Goal: Task Accomplishment & Management: Manage account settings

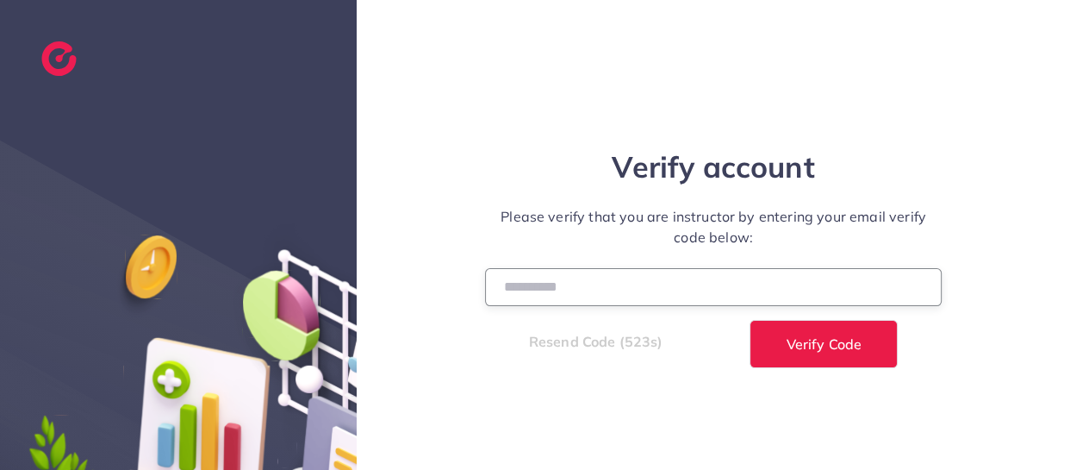
click at [565, 290] on input "number" at bounding box center [713, 286] width 457 height 37
paste input "******"
type input "******"
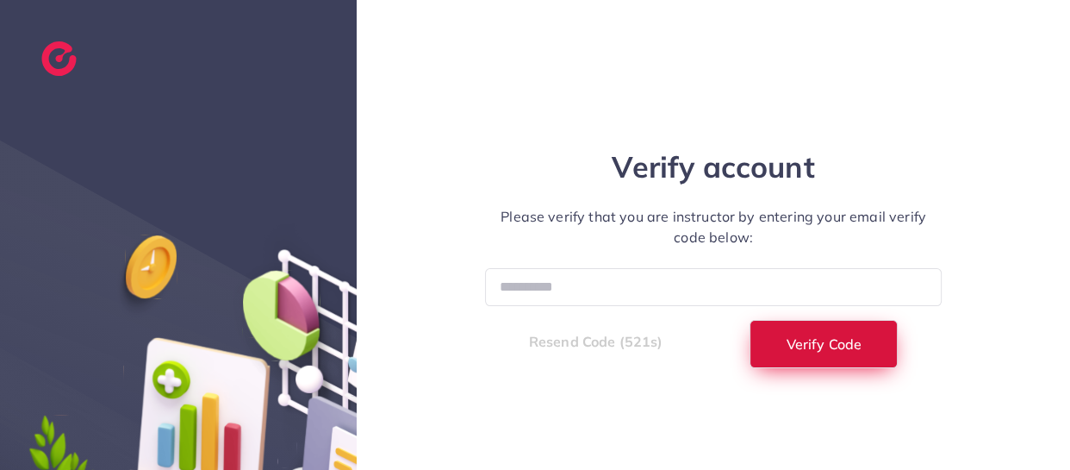
click at [789, 328] on button "Verify Code" at bounding box center [824, 344] width 148 height 48
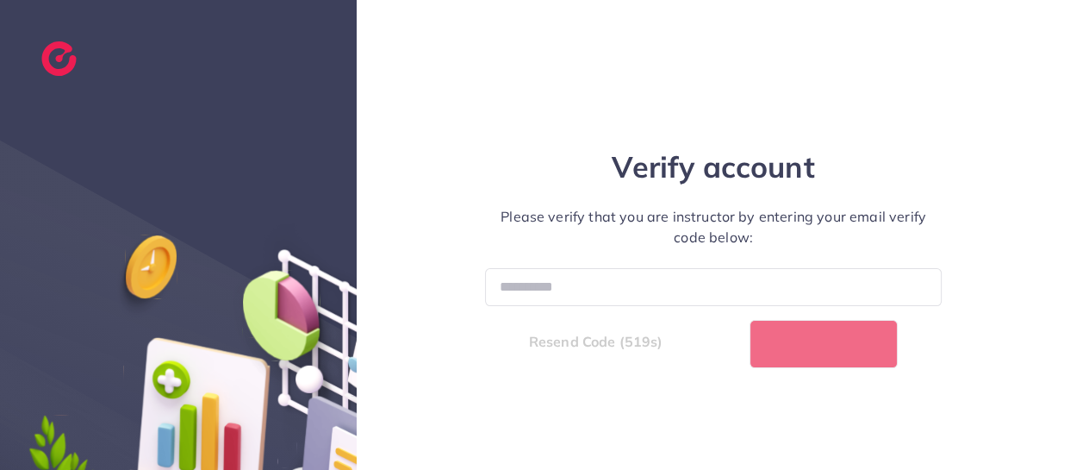
select select "**"
select select "****"
select select "**"
select select "****"
select select "**"
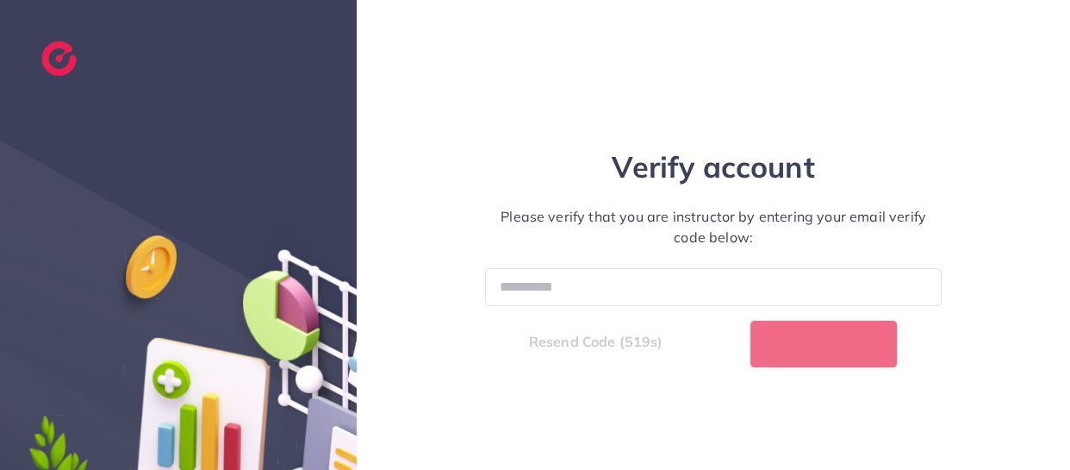
select select "****"
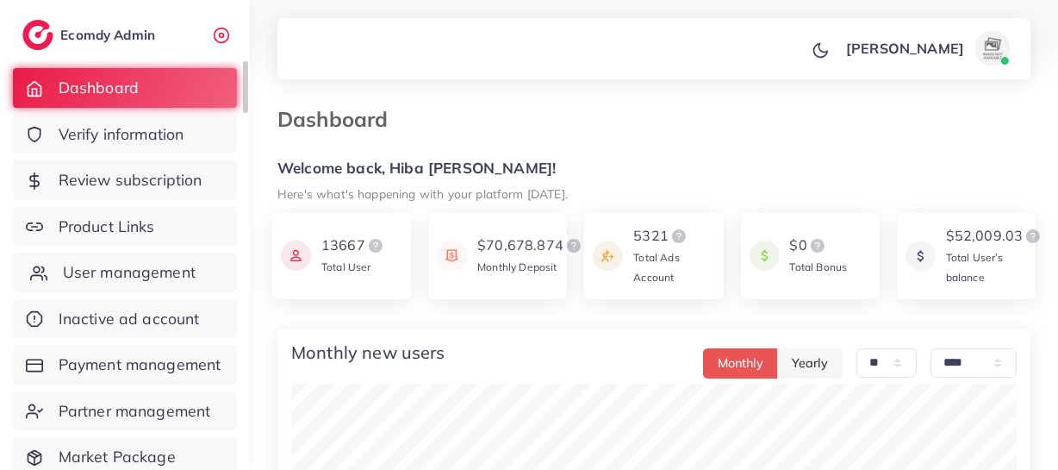
click at [154, 277] on span "User management" at bounding box center [129, 272] width 133 height 22
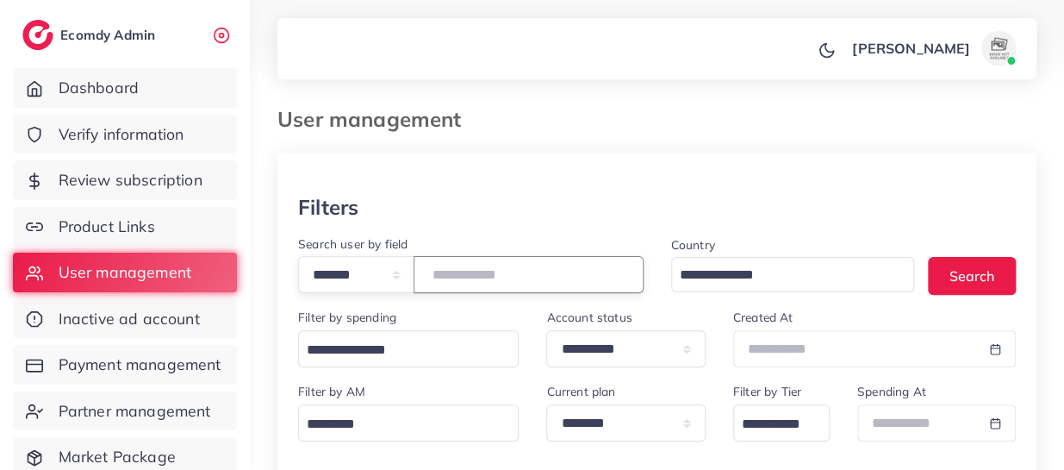
click at [532, 269] on input "number" at bounding box center [529, 274] width 230 height 37
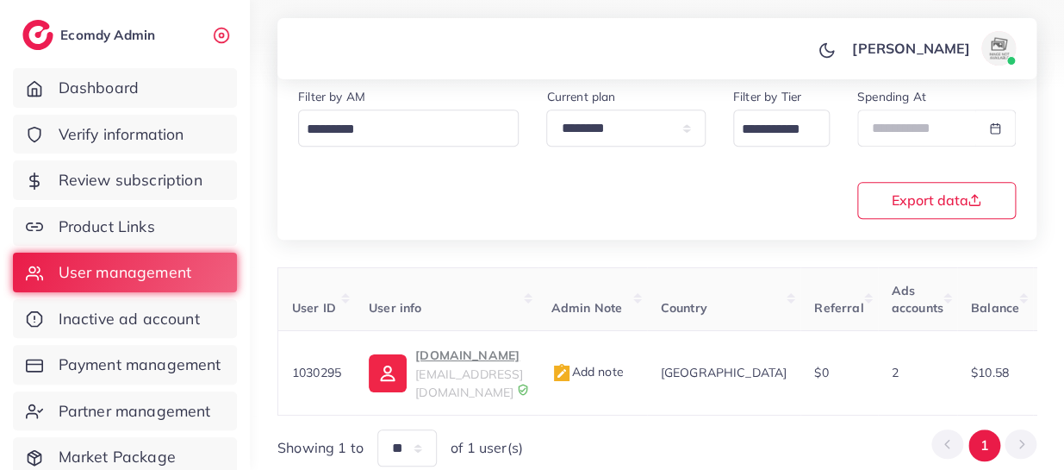
scroll to position [353, 0]
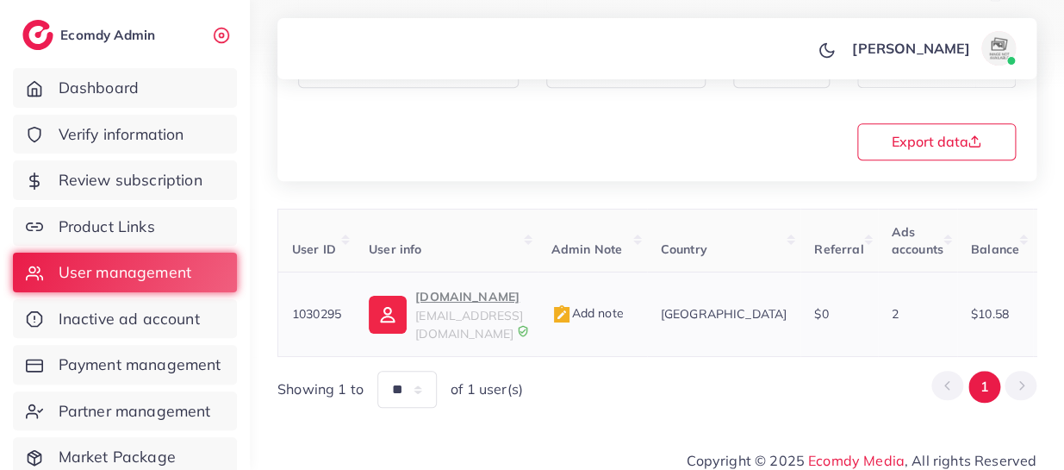
click at [434, 291] on p "[DOMAIN_NAME]" at bounding box center [469, 296] width 108 height 21
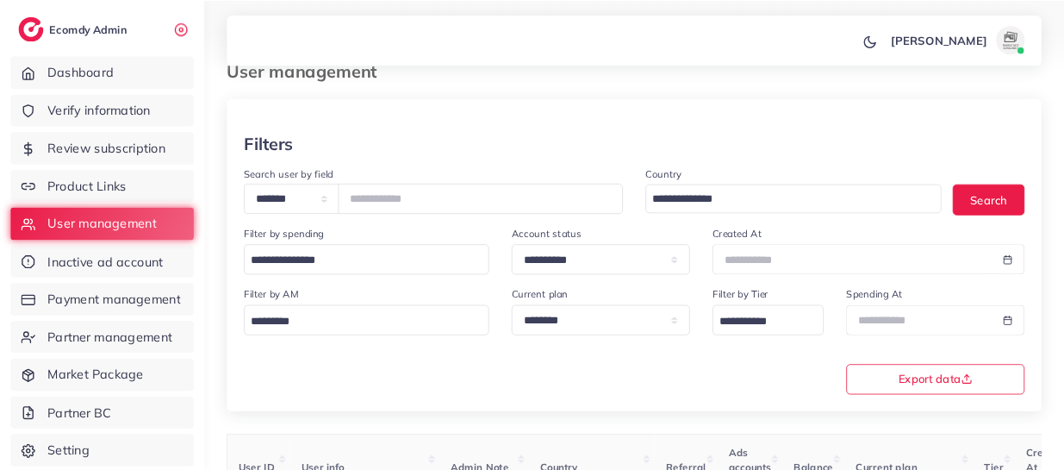
scroll to position [0, 0]
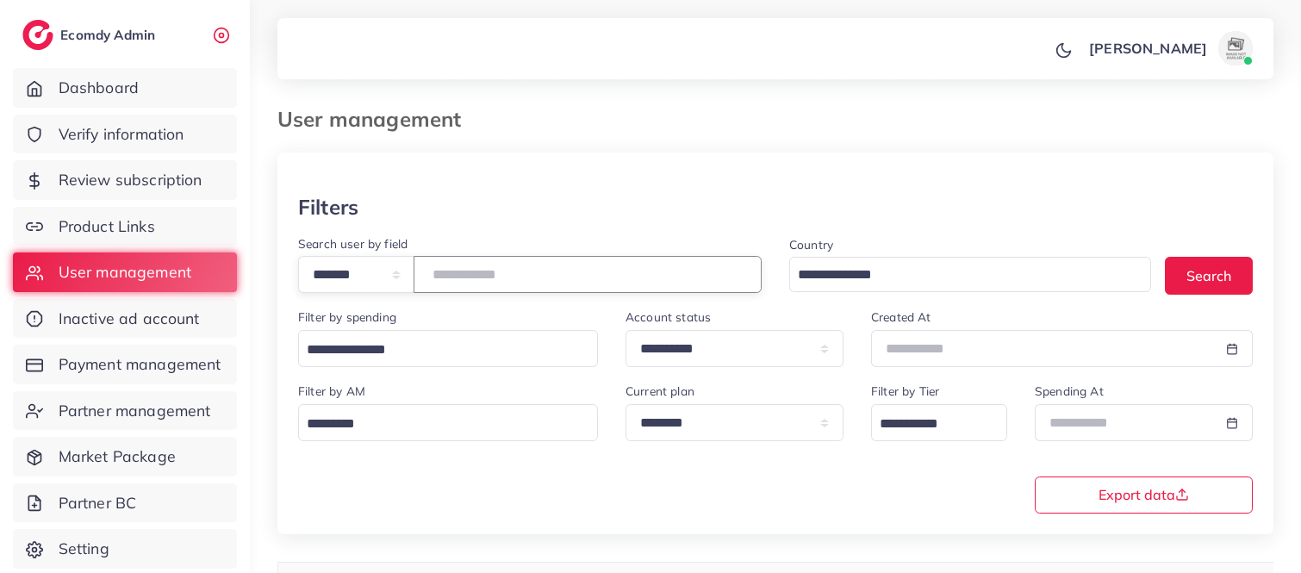
click at [465, 283] on input "*******" at bounding box center [588, 274] width 348 height 37
click at [465, 281] on input "*******" at bounding box center [588, 274] width 348 height 37
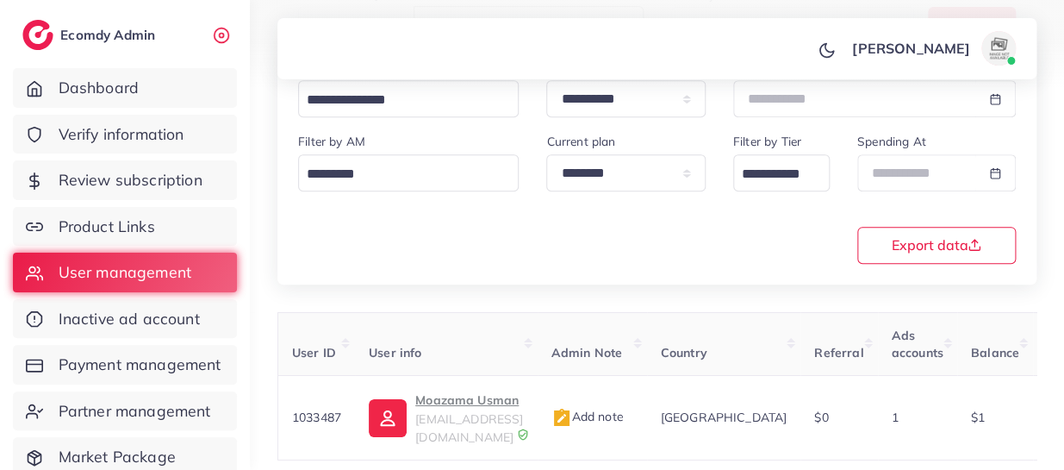
scroll to position [353, 0]
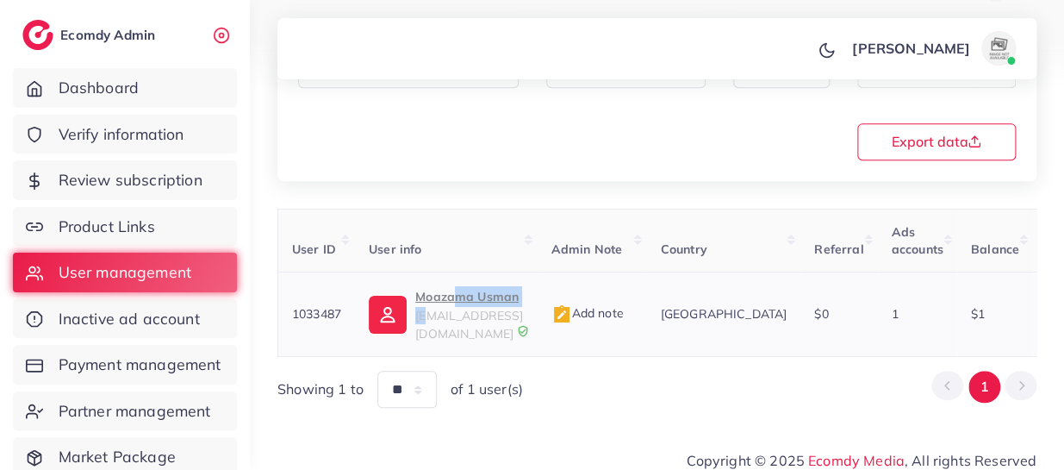
drag, startPoint x: 446, startPoint y: 288, endPoint x: 449, endPoint y: 273, distance: 14.9
click at [447, 285] on td "Moazama Usman mouspkofficial@gmail.com" at bounding box center [446, 314] width 182 height 84
click at [425, 292] on p "Moazama Usman" at bounding box center [469, 296] width 108 height 21
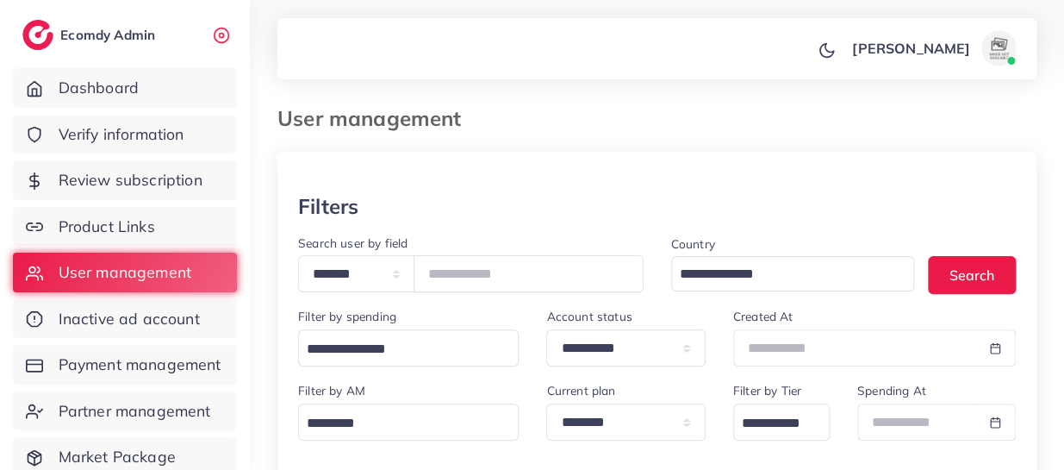
scroll to position [0, 0]
click at [471, 272] on input "*******" at bounding box center [529, 274] width 230 height 37
type input "*******"
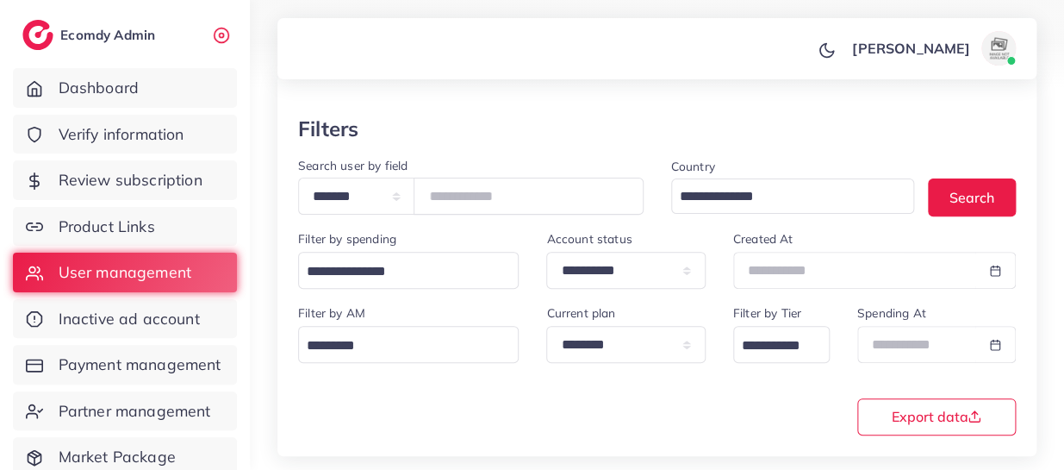
scroll to position [353, 0]
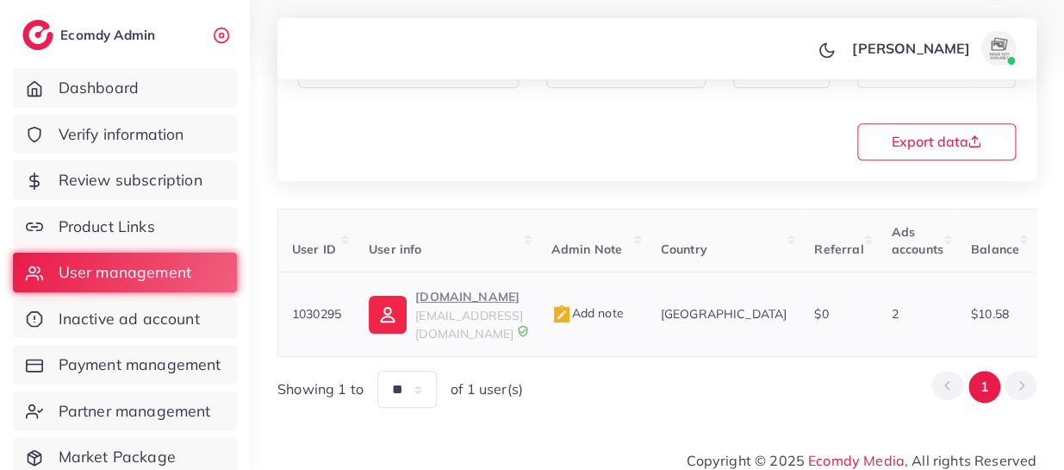
click at [463, 292] on p "[DOMAIN_NAME]" at bounding box center [469, 296] width 108 height 21
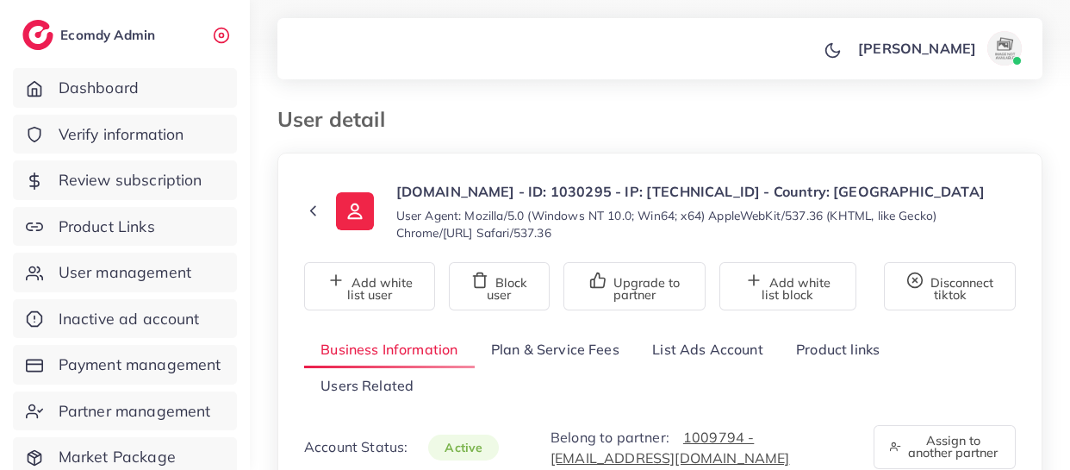
select select "********"
drag, startPoint x: 0, startPoint y: 0, endPoint x: 804, endPoint y: 336, distance: 871.6
click at [804, 336] on link "Product links" at bounding box center [838, 349] width 116 height 37
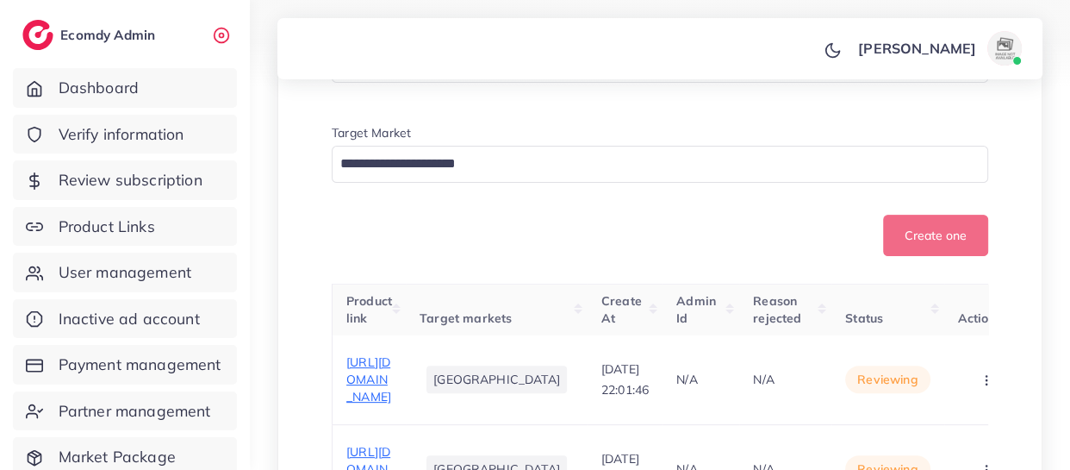
drag, startPoint x: 804, startPoint y: 335, endPoint x: 790, endPoint y: 182, distance: 154.0
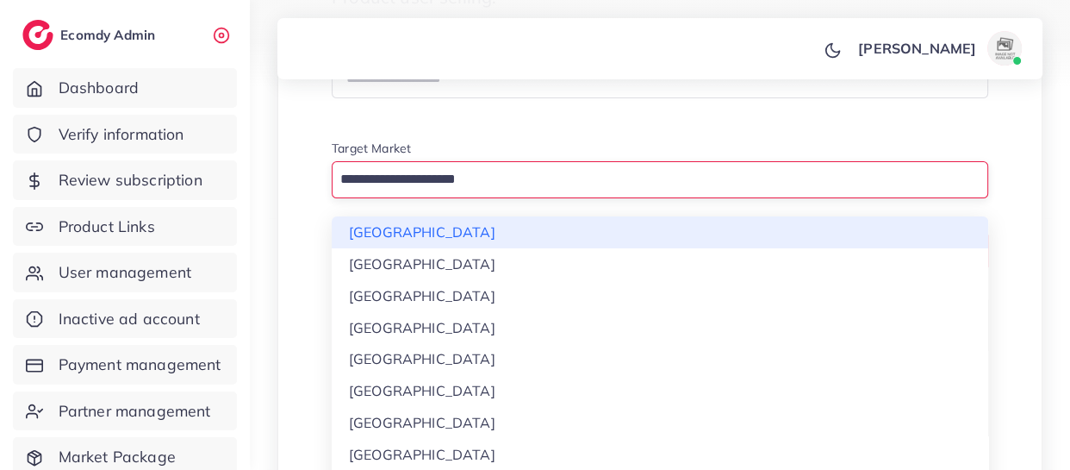
scroll to position [458, 0]
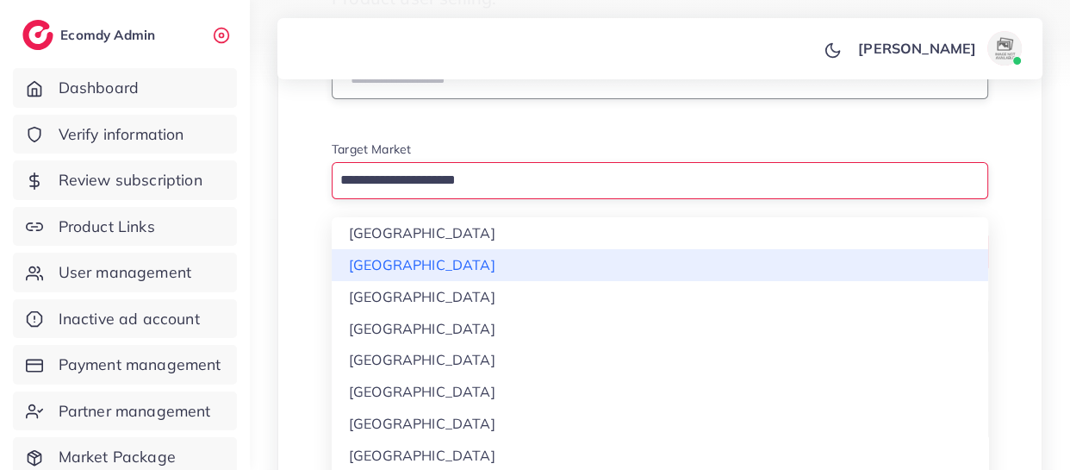
click at [714, 92] on input "text" at bounding box center [660, 78] width 657 height 41
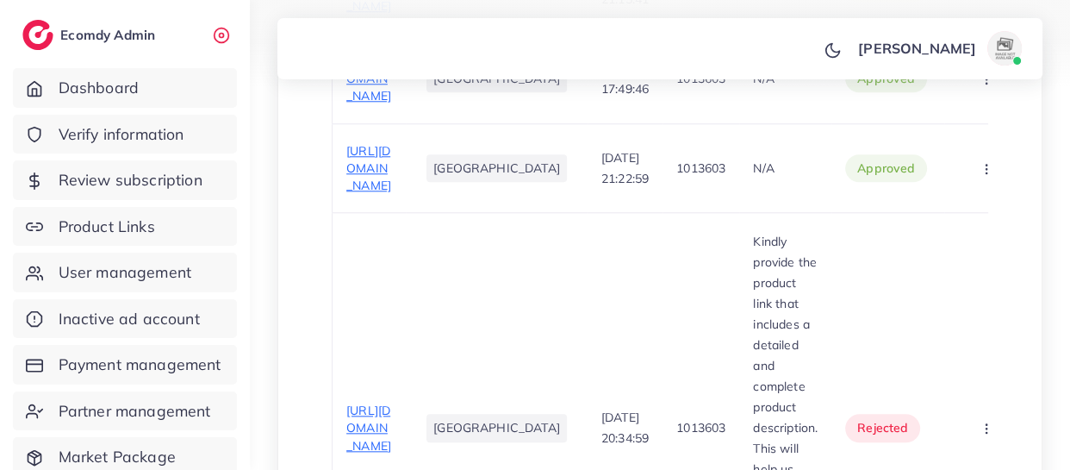
scroll to position [1601, 0]
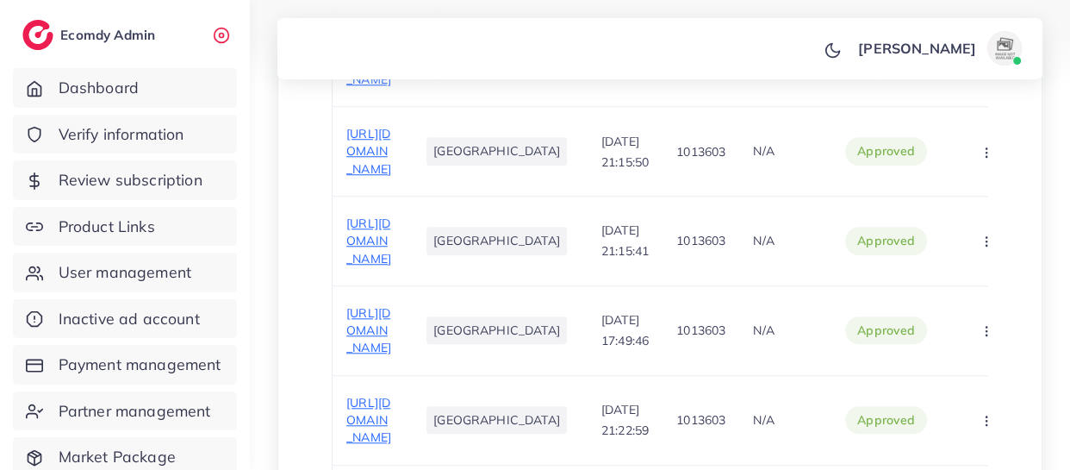
scroll to position [1350, 0]
drag, startPoint x: 380, startPoint y: 100, endPoint x: 523, endPoint y: 107, distance: 143.2
click at [304, 251] on div "Product user selling. Product Url The product link field is required Target Mar…" at bounding box center [660, 4] width 712 height 1873
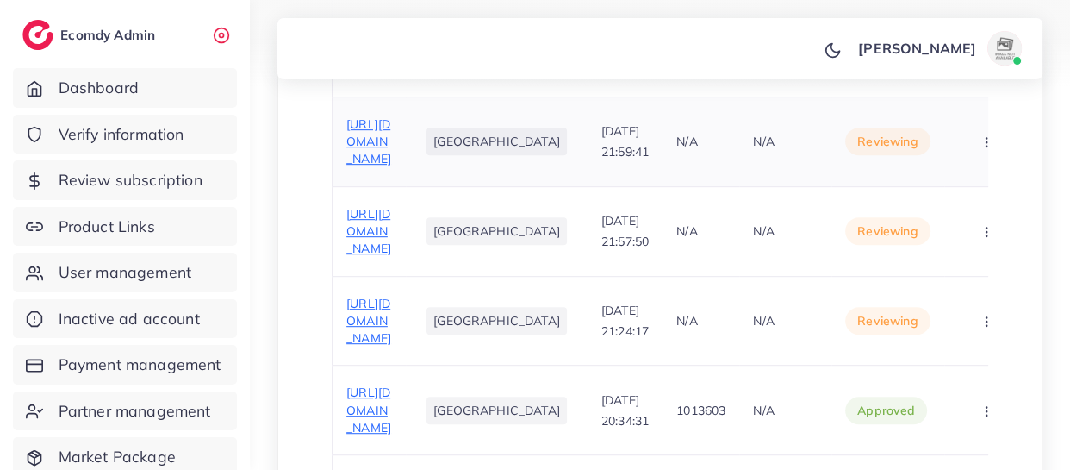
scroll to position [815, 0]
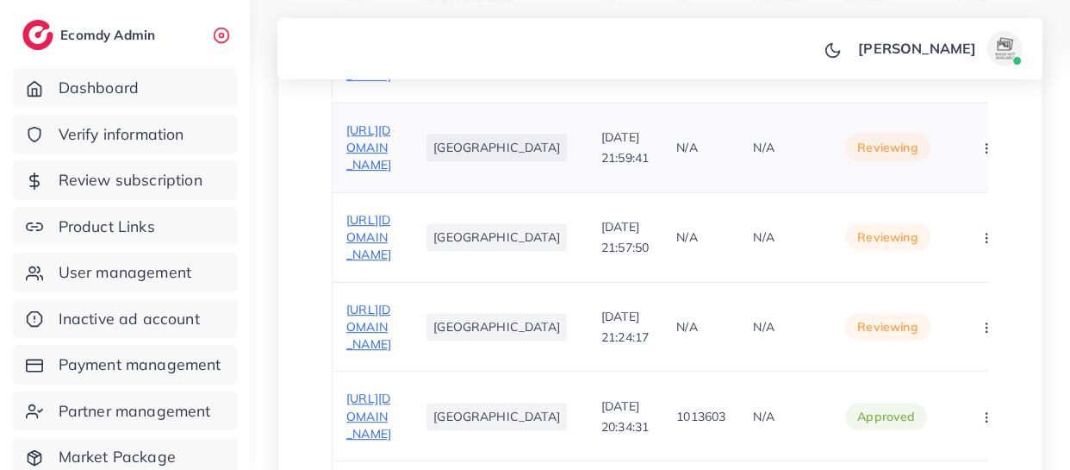
click at [350, 173] on span "https://sleekstore.live/products/vintage-t9-professional-trimmer-gold" at bounding box center [368, 147] width 45 height 51
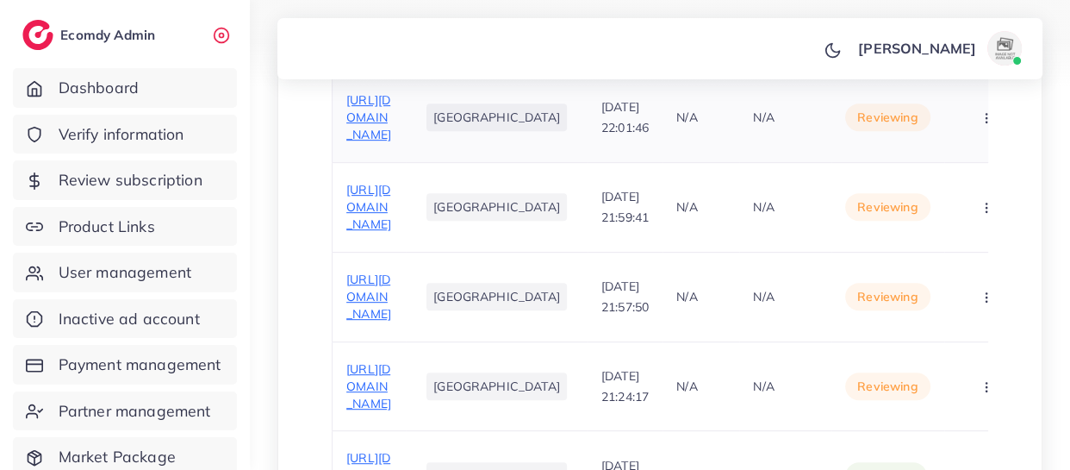
scroll to position [659, 0]
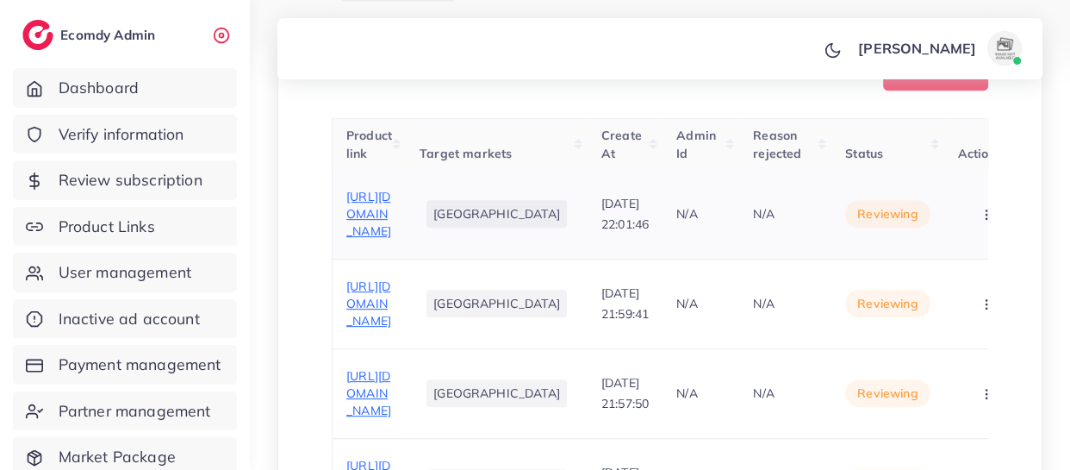
click at [355, 240] on span "https://sleekstore.live/products/feg-plus-hair-growth-serum-and-spray-50ml-for-…" at bounding box center [368, 214] width 45 height 51
click at [113, 230] on span "Product Links" at bounding box center [111, 226] width 97 height 22
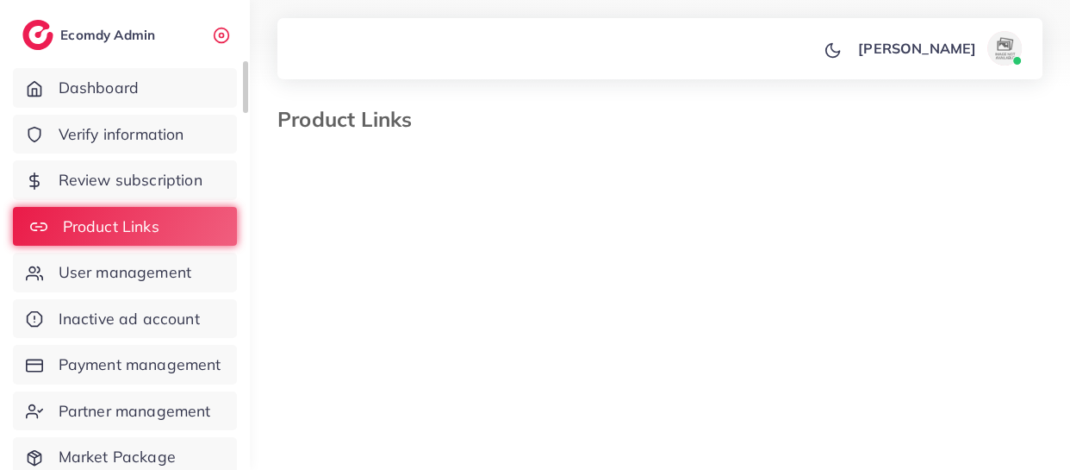
select select "*********"
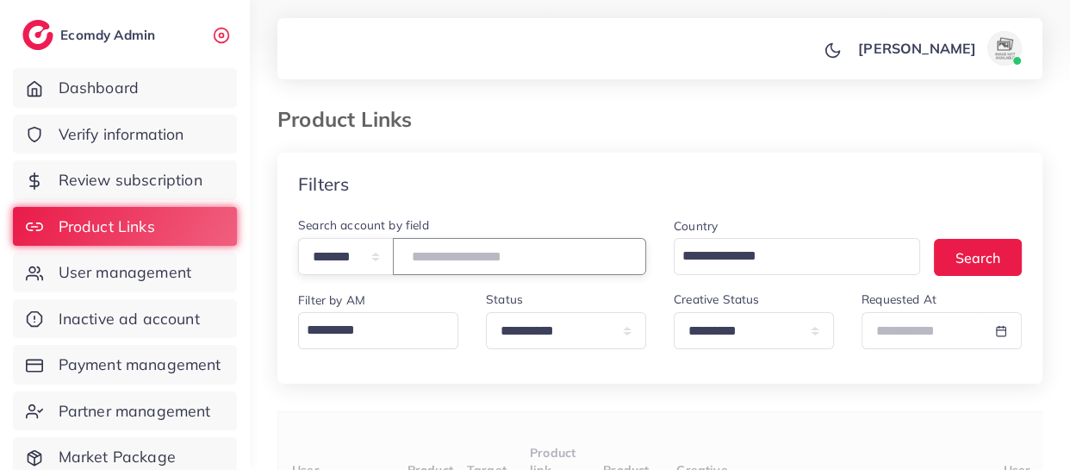
click at [499, 258] on input "number" at bounding box center [519, 256] width 253 height 37
click at [454, 255] on input "number" at bounding box center [519, 256] width 253 height 37
type input "*******"
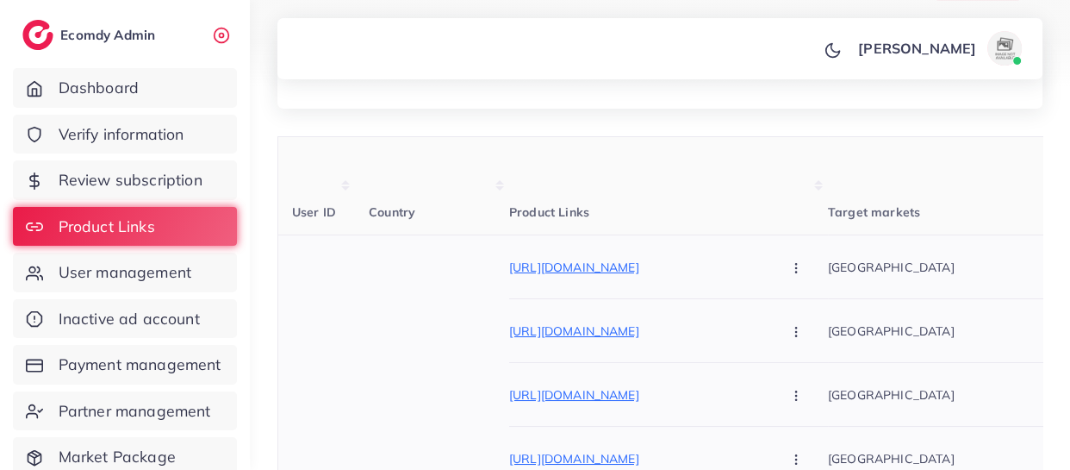
scroll to position [276, 0]
click at [768, 396] on button "button" at bounding box center [798, 393] width 60 height 39
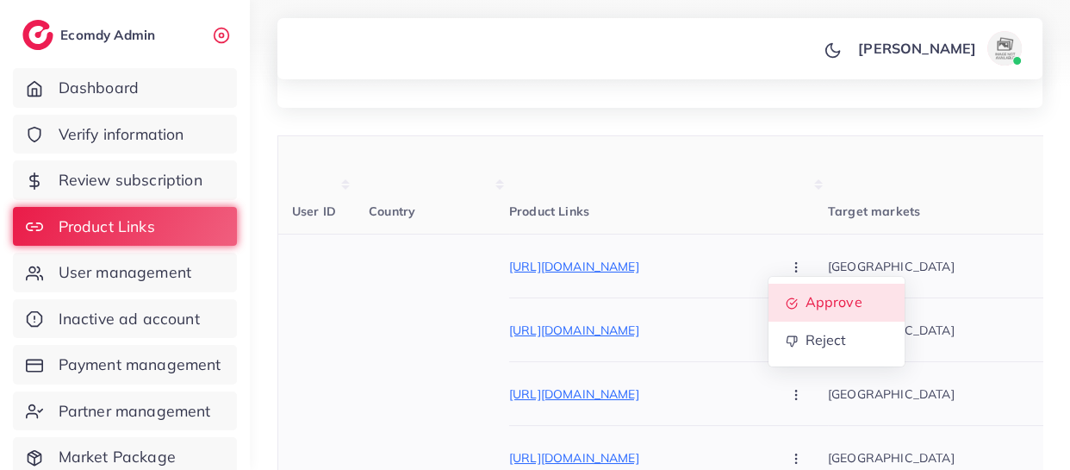
click at [769, 302] on link "Approve" at bounding box center [837, 303] width 136 height 38
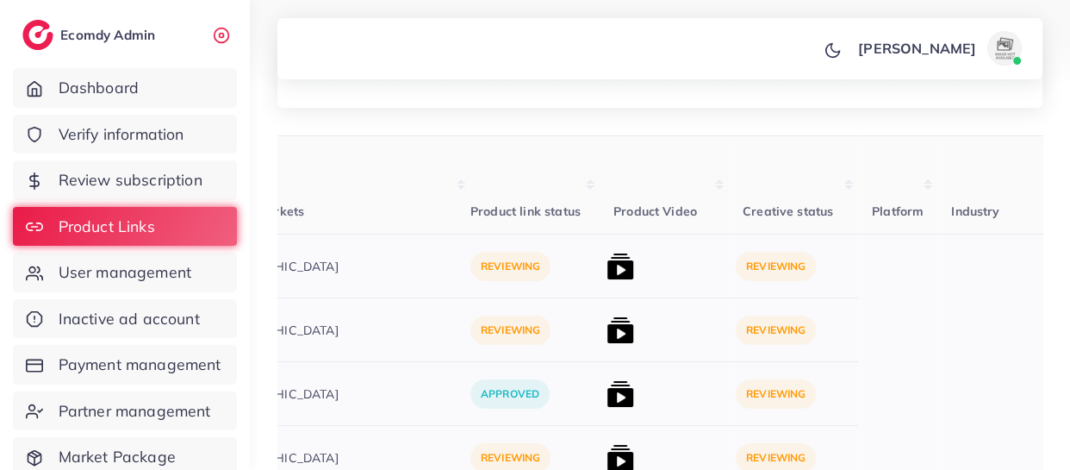
scroll to position [0, 617]
click at [606, 390] on img at bounding box center [620, 394] width 28 height 28
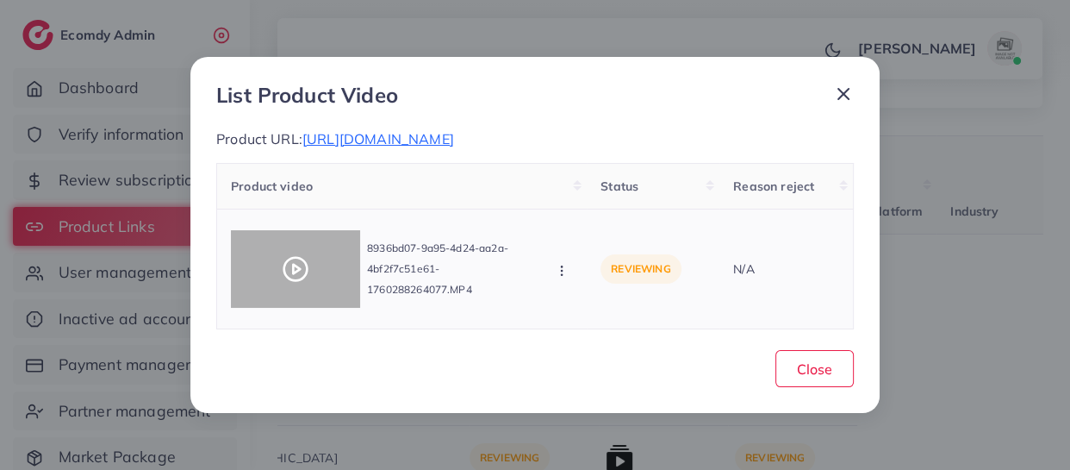
click at [281, 254] on div at bounding box center [295, 269] width 129 height 78
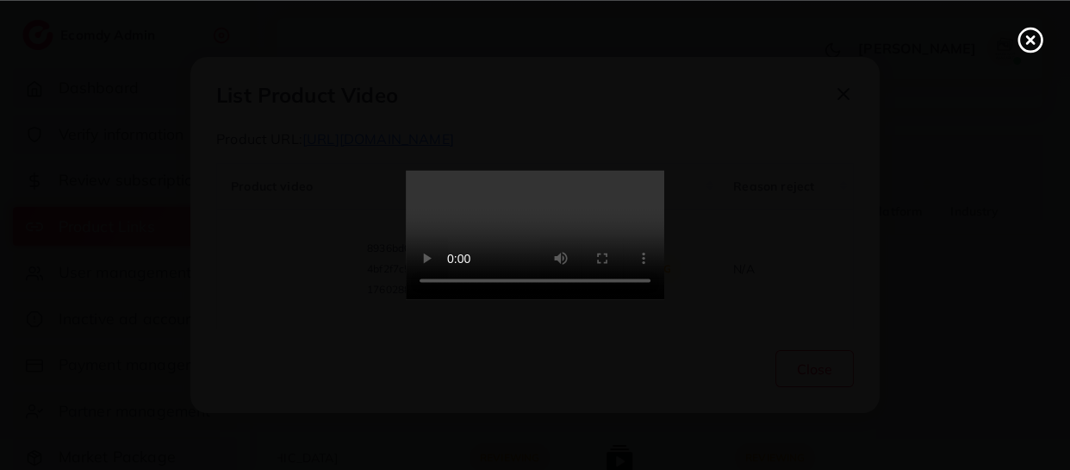
click at [281, 254] on div at bounding box center [535, 235] width 1070 height 470
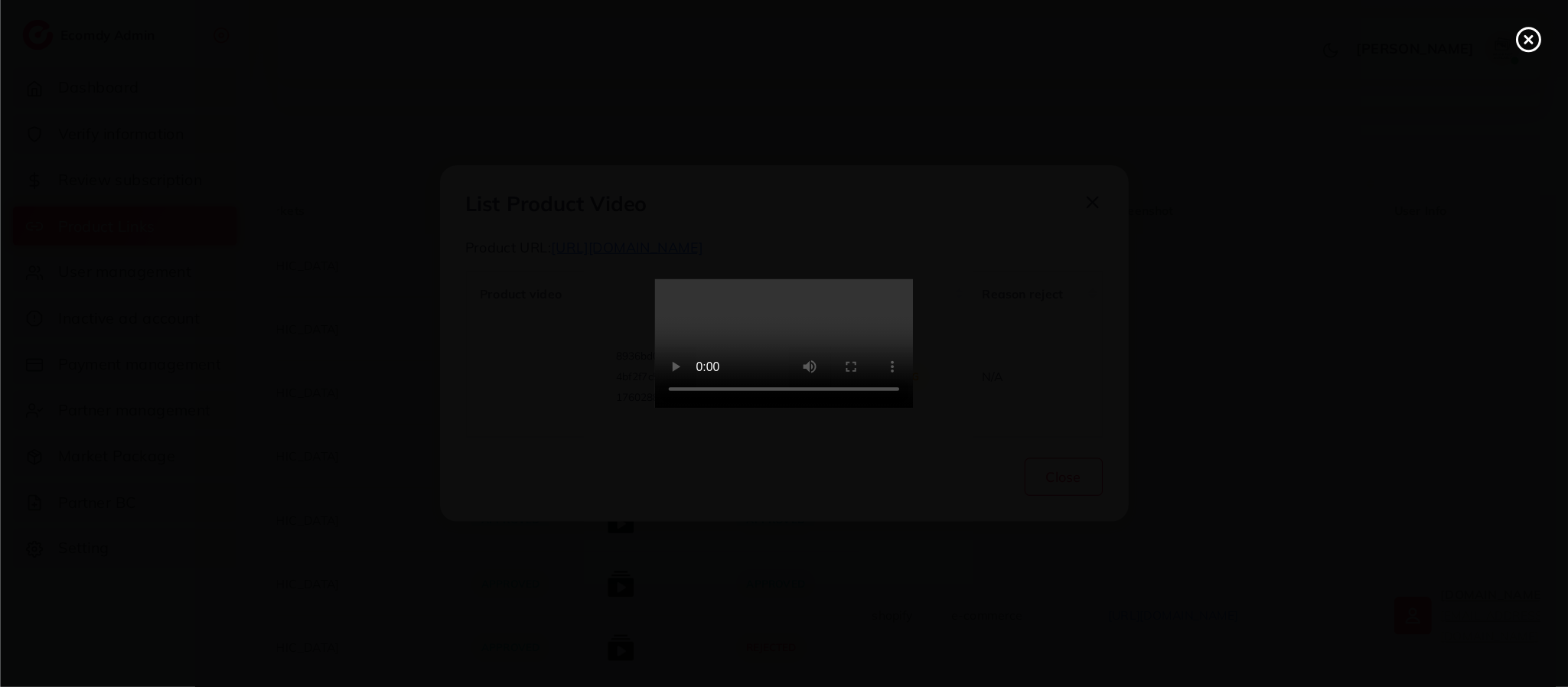
scroll to position [0, 546]
click at [950, 33] on div at bounding box center [784, 344] width 1568 height 687
click at [950, 33] on icon at bounding box center [1533, 36] width 25 height 25
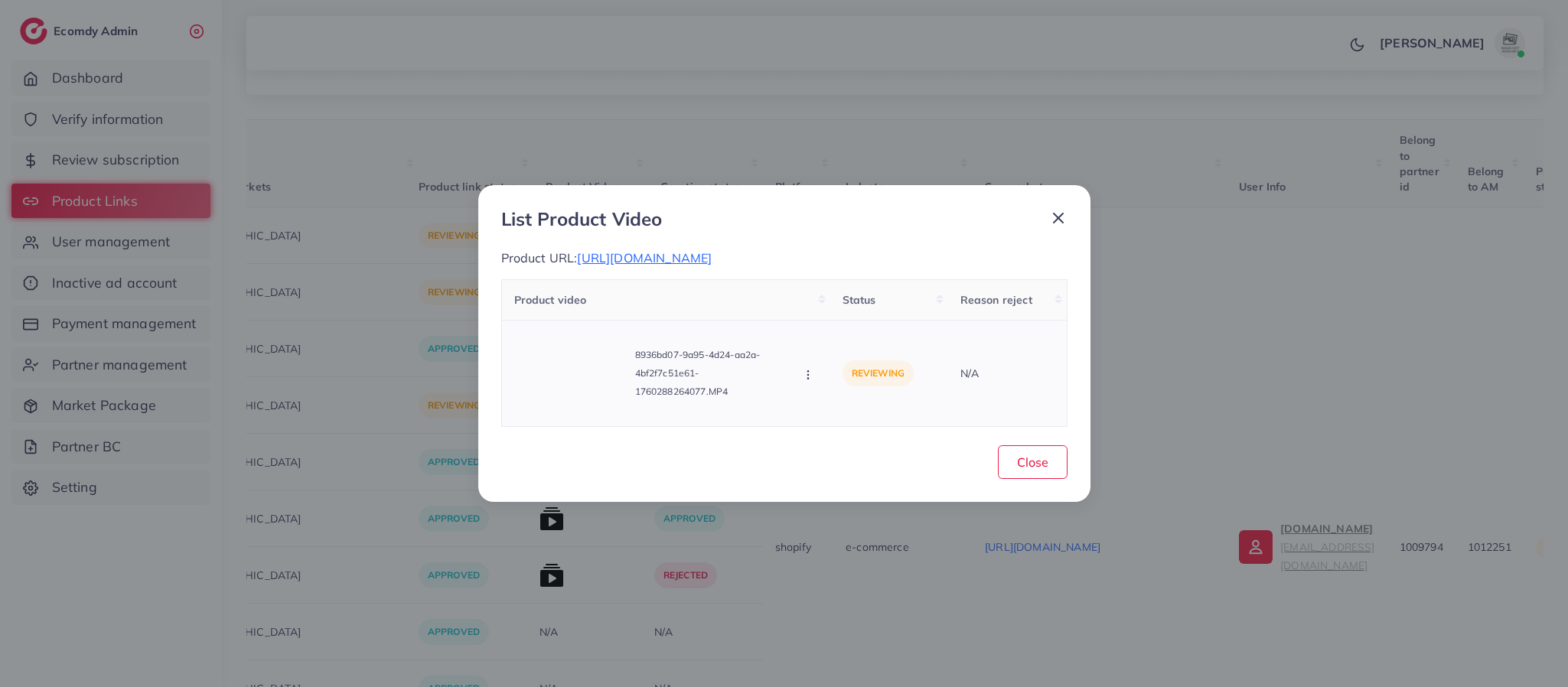
click at [802, 391] on div "8936bd07-9a95-4d24-aa2a-4bf2f7c51e61-1760288264077.MP4 Approve Reject" at bounding box center [666, 373] width 304 height 81
click at [811, 381] on icon "button" at bounding box center [808, 375] width 12 height 12
click at [828, 323] on link "Approve" at bounding box center [862, 306] width 121 height 34
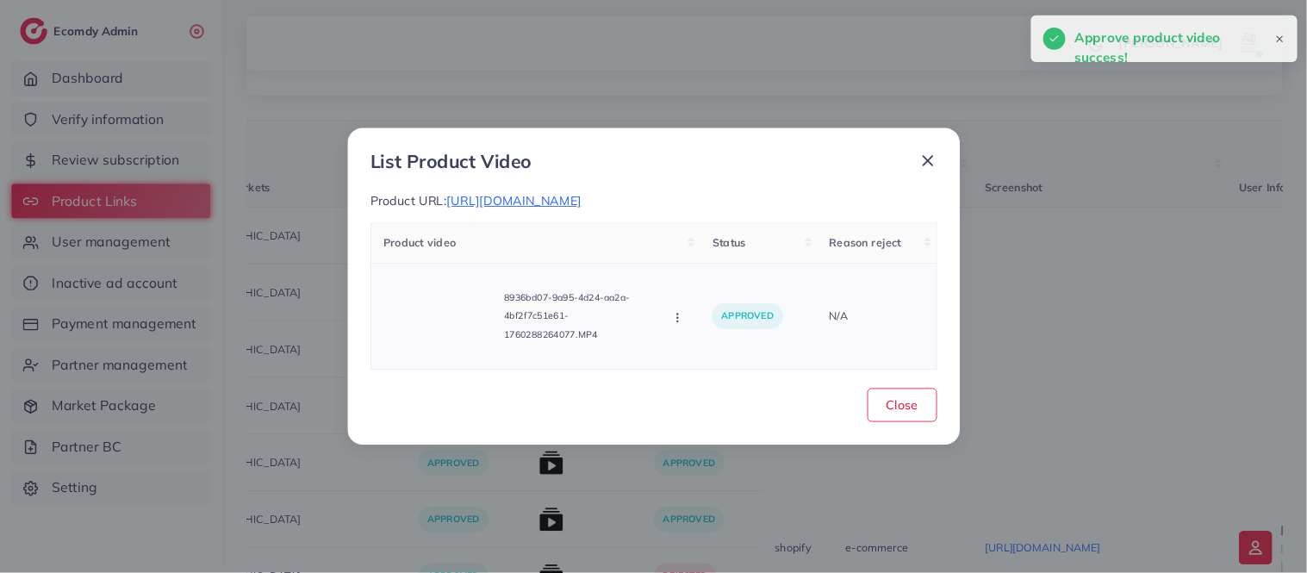
scroll to position [0, 616]
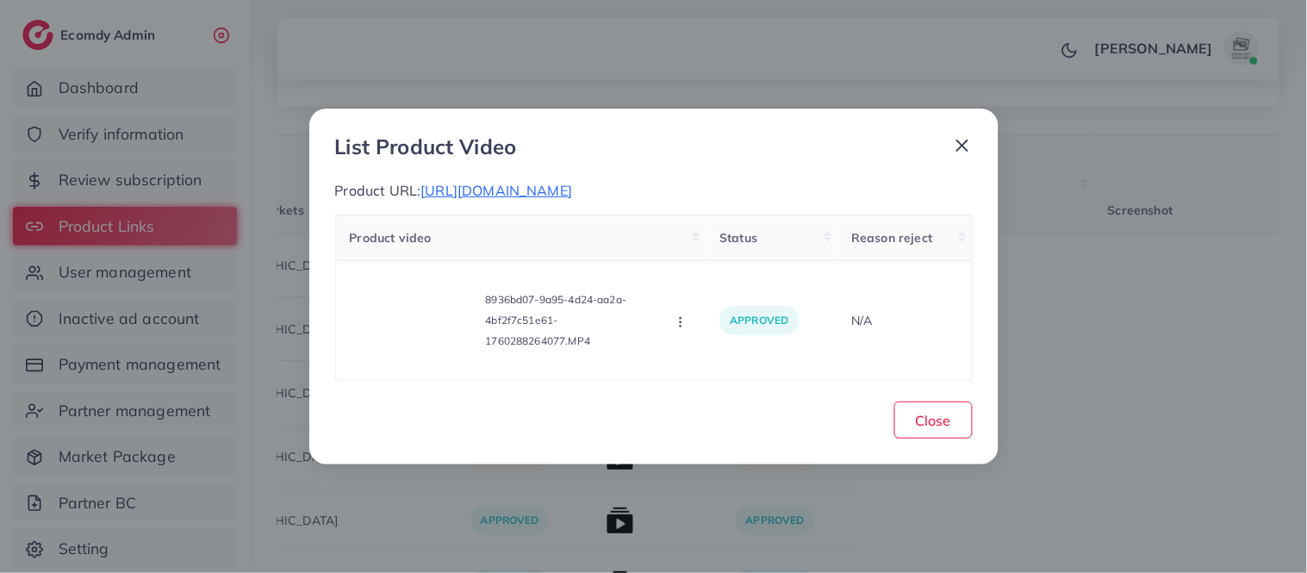
click at [963, 140] on line at bounding box center [963, 145] width 10 height 10
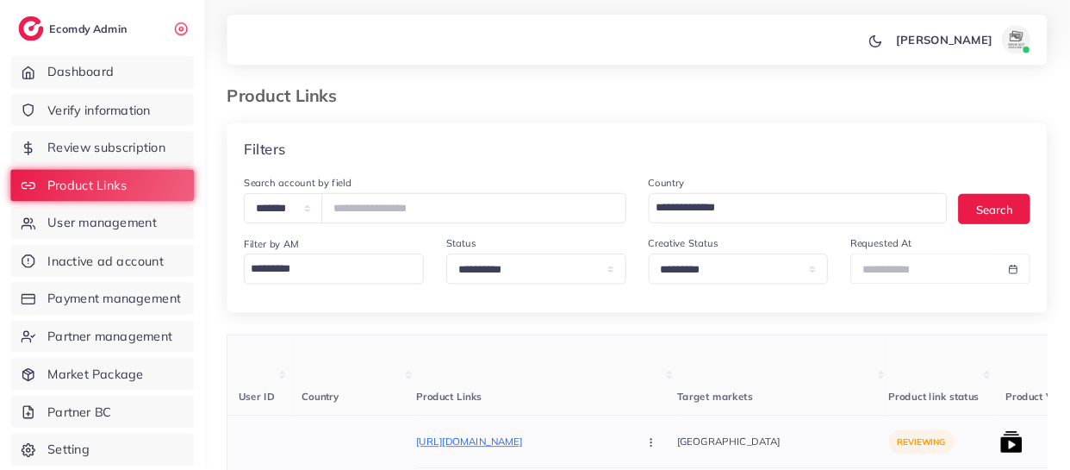
scroll to position [0, 0]
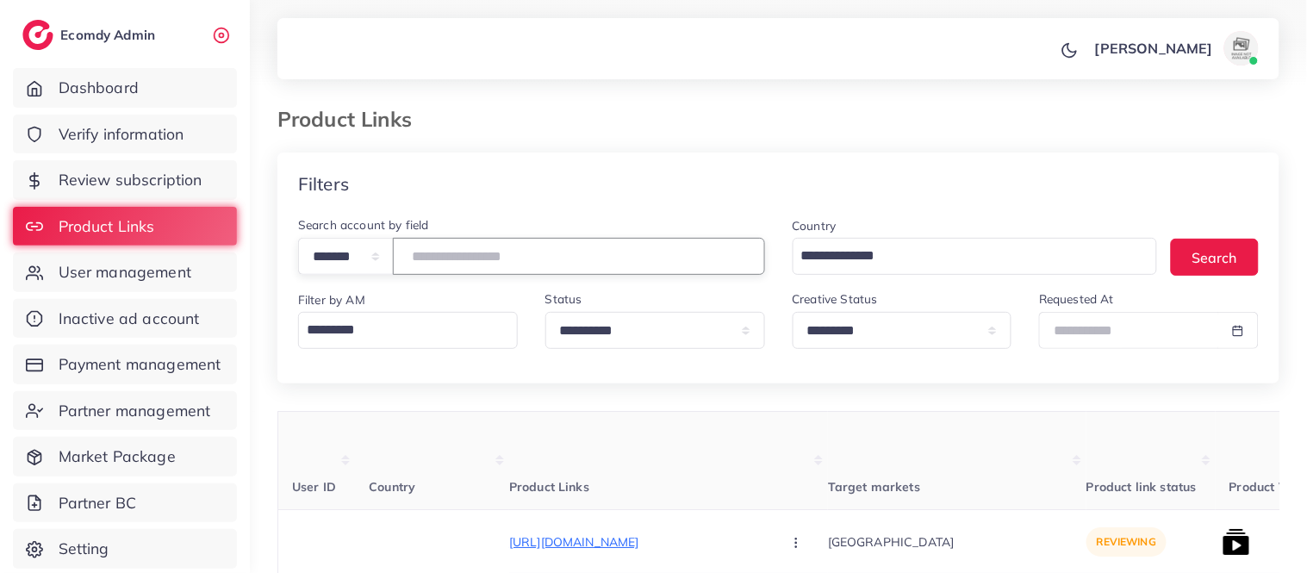
click at [444, 251] on input "*******" at bounding box center [579, 256] width 372 height 37
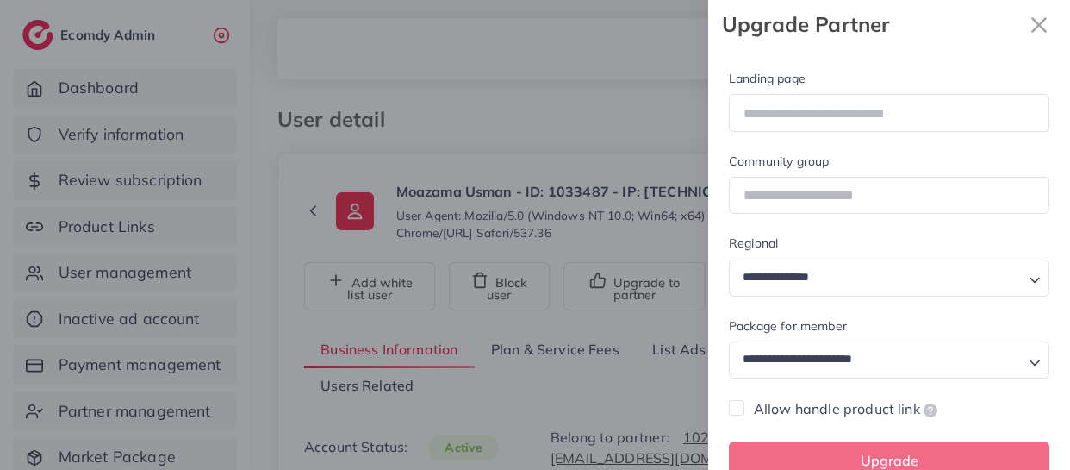
select select "********"
click at [639, 72] on div at bounding box center [535, 235] width 1070 height 470
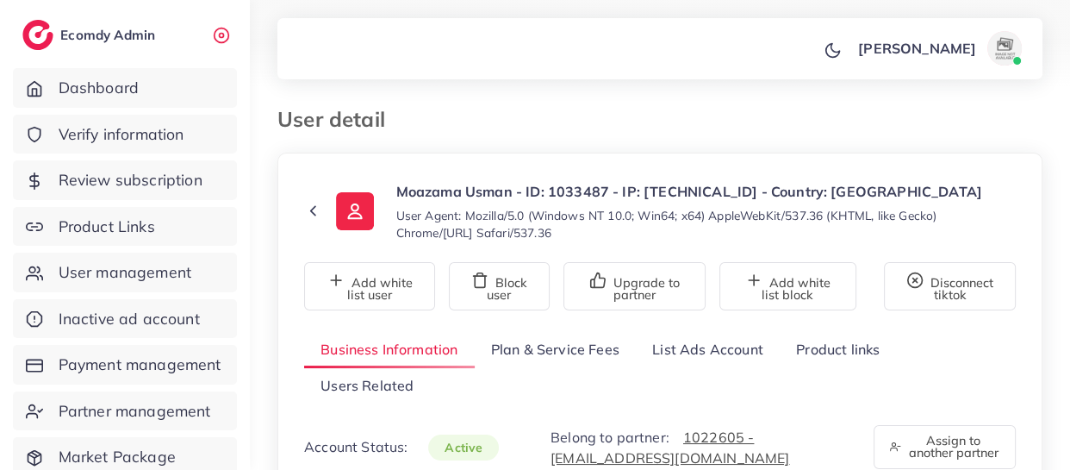
click at [815, 368] on link "Product links" at bounding box center [838, 349] width 116 height 37
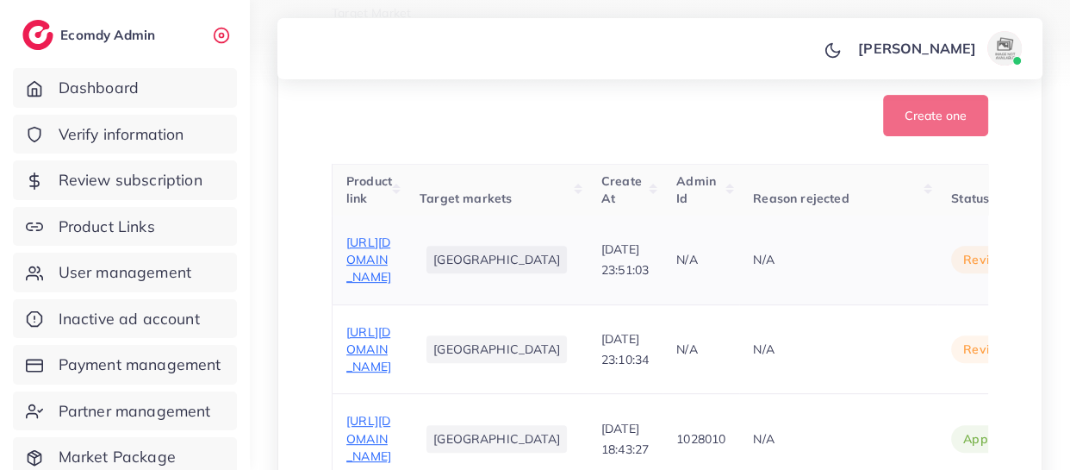
scroll to position [574, 0]
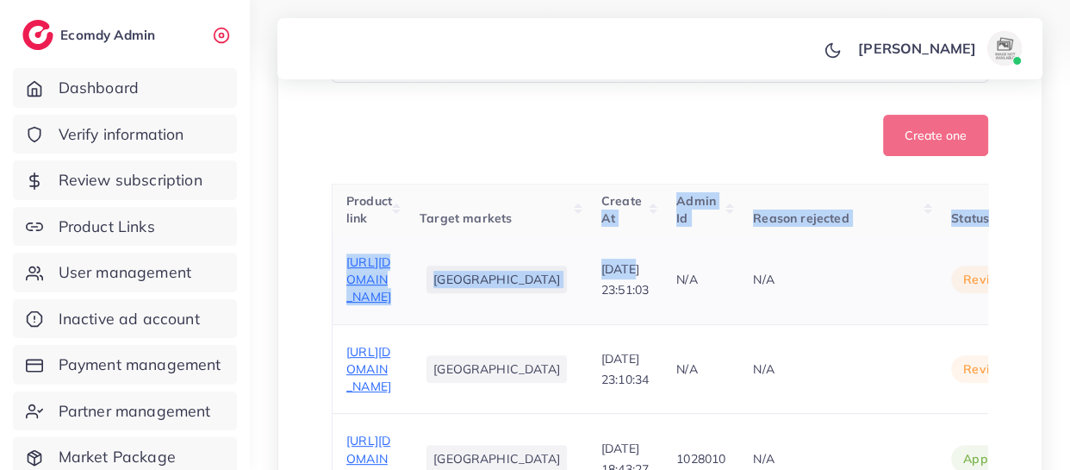
drag, startPoint x: 552, startPoint y: 278, endPoint x: 540, endPoint y: 310, distance: 33.8
click at [363, 305] on span "https://mous.pk/products/mehndi-tattoo-stickers-pack-of-5-with-different-design" at bounding box center [368, 279] width 45 height 51
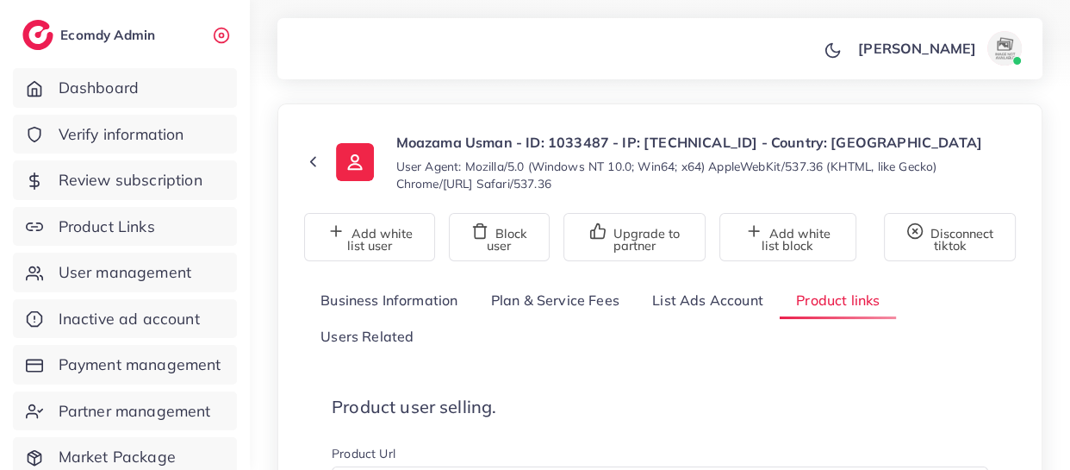
scroll to position [0, 0]
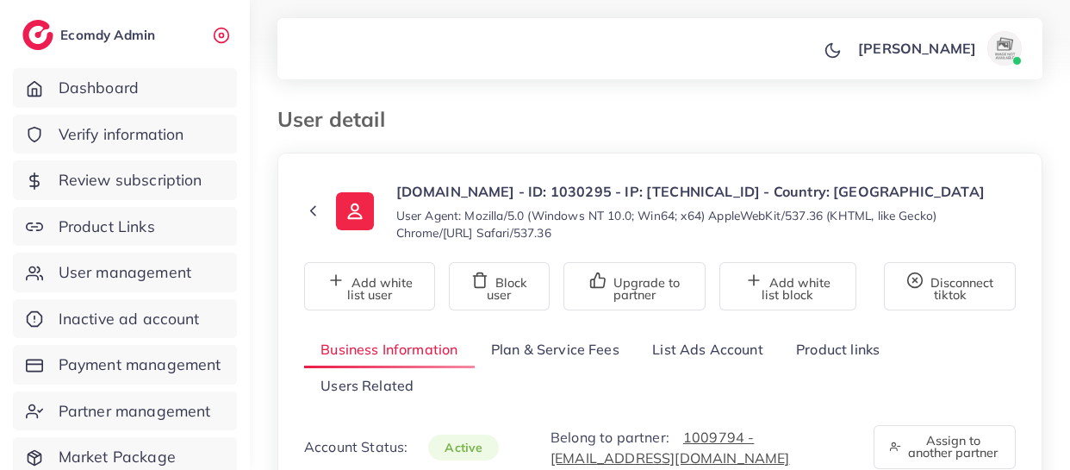
select select "********"
click at [735, 346] on link "List Ads Account" at bounding box center [708, 349] width 144 height 37
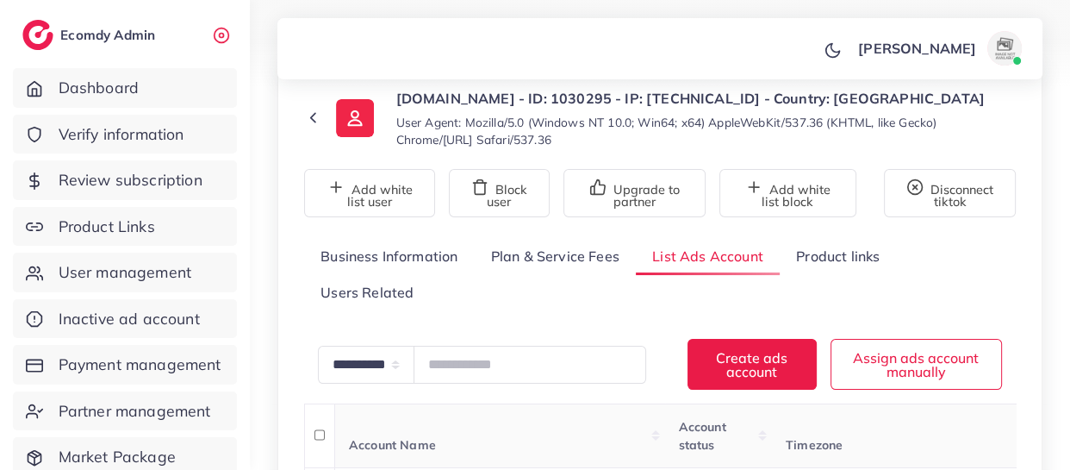
scroll to position [73, 0]
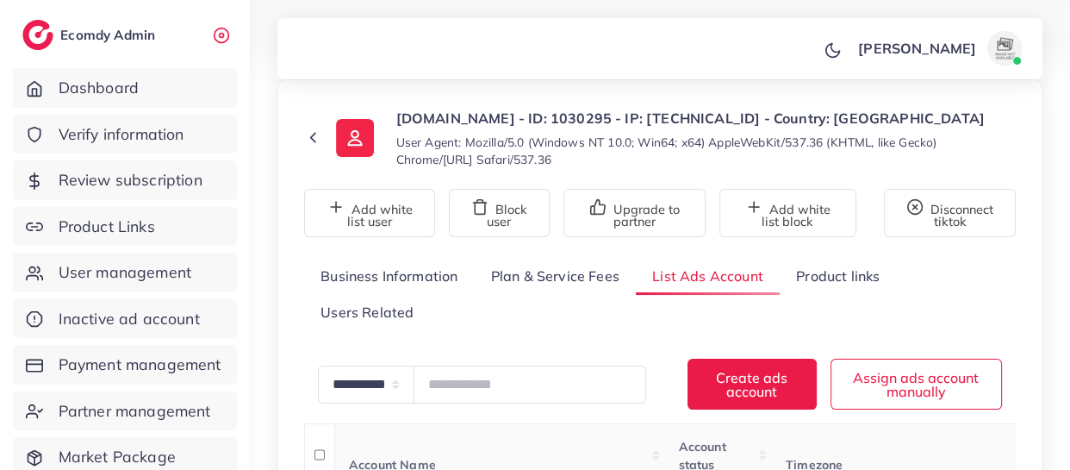
click at [834, 265] on link "Product links" at bounding box center [838, 276] width 116 height 37
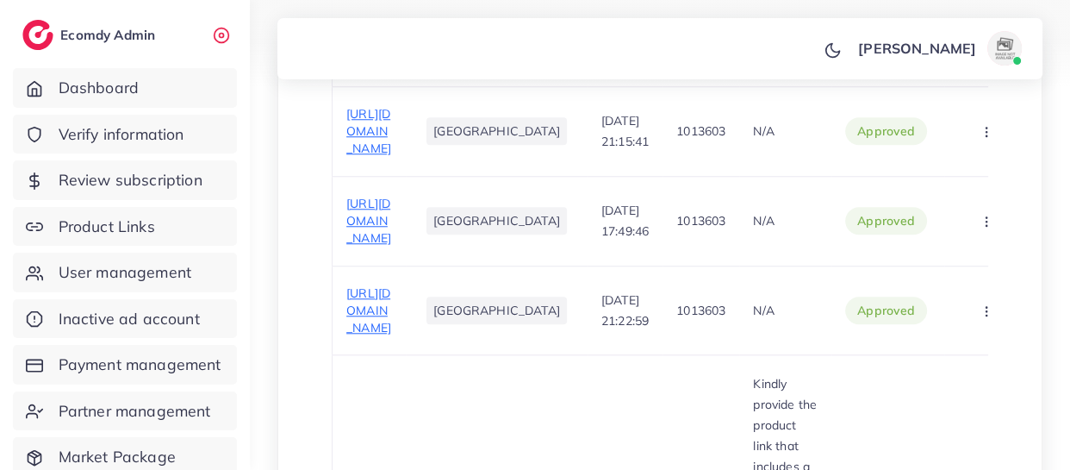
scroll to position [1402, 0]
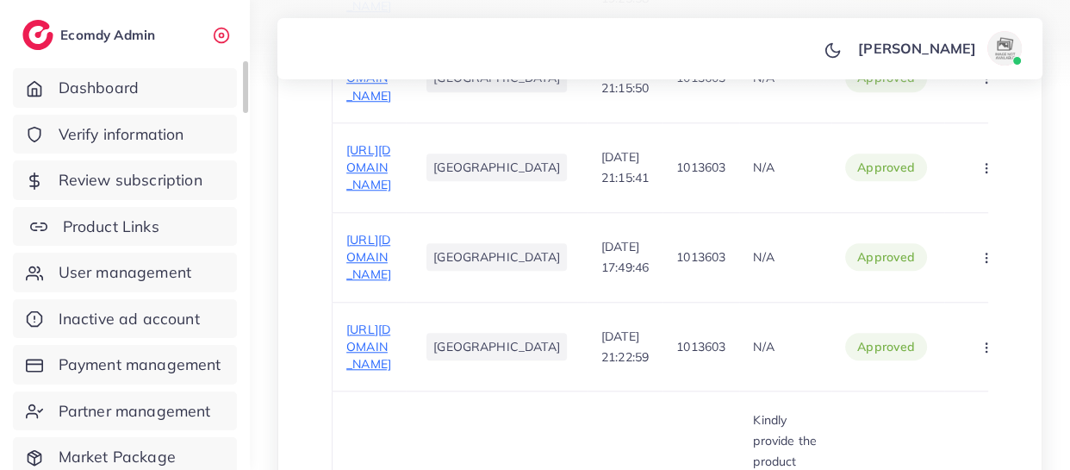
click at [169, 237] on link "Product Links" at bounding box center [125, 227] width 224 height 40
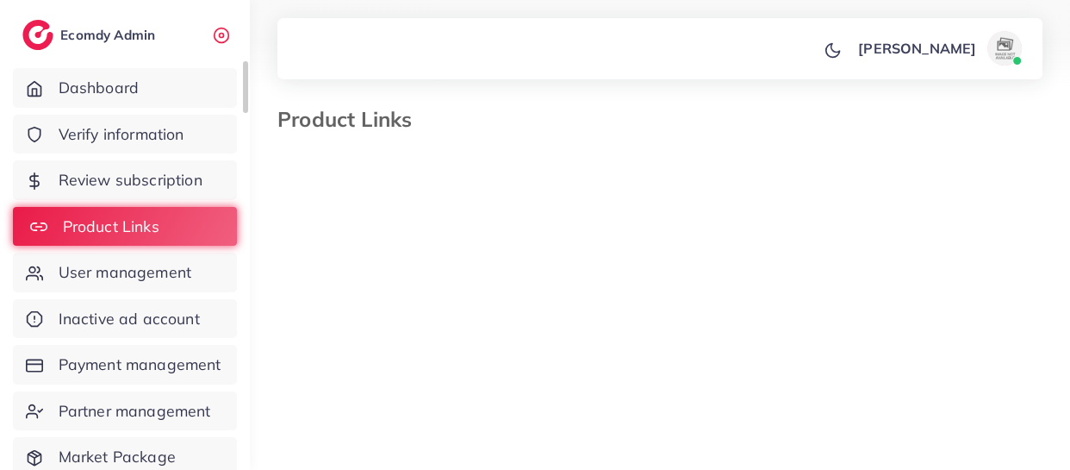
select select "*********"
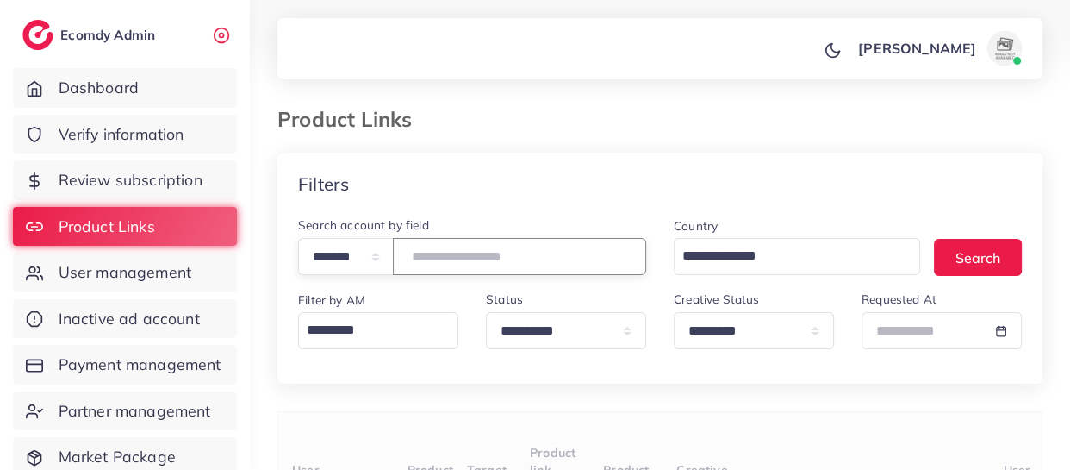
click at [533, 247] on input "number" at bounding box center [519, 256] width 253 height 37
click at [529, 257] on input "number" at bounding box center [519, 256] width 253 height 37
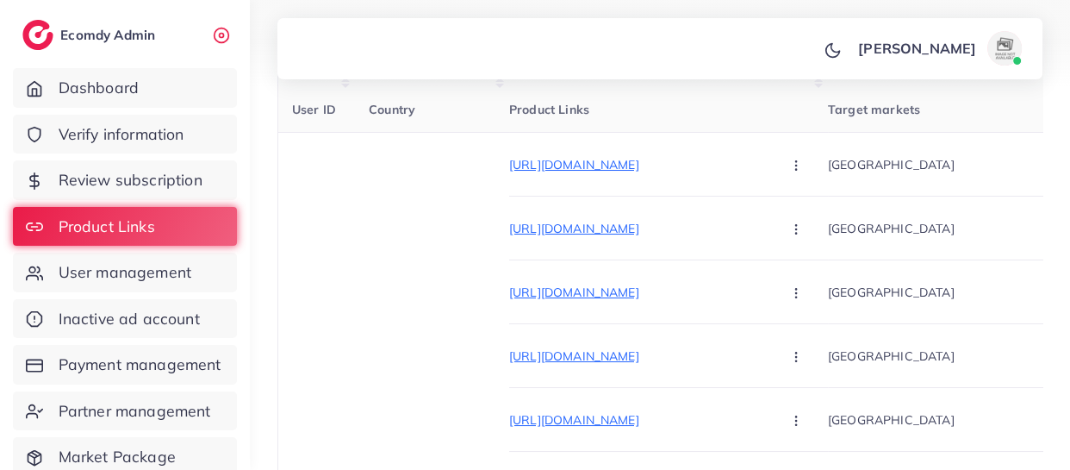
scroll to position [378, 0]
click at [789, 224] on icon "button" at bounding box center [796, 229] width 14 height 14
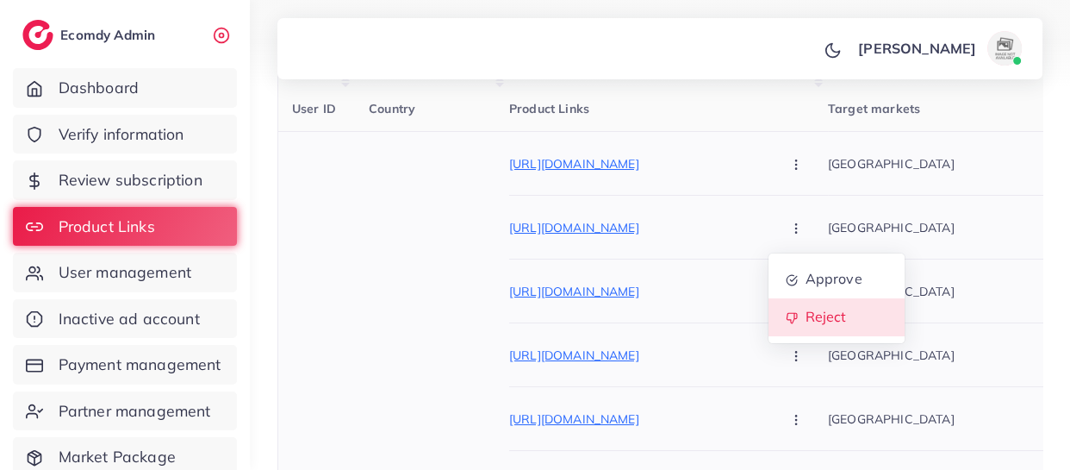
click at [805, 325] on span "Reject" at bounding box center [825, 317] width 41 height 17
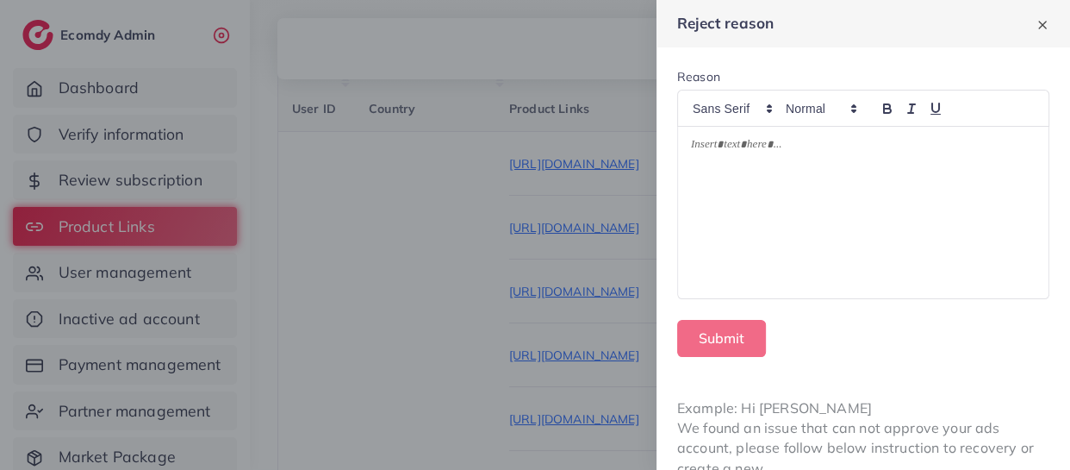
click at [721, 139] on p at bounding box center [863, 147] width 345 height 21
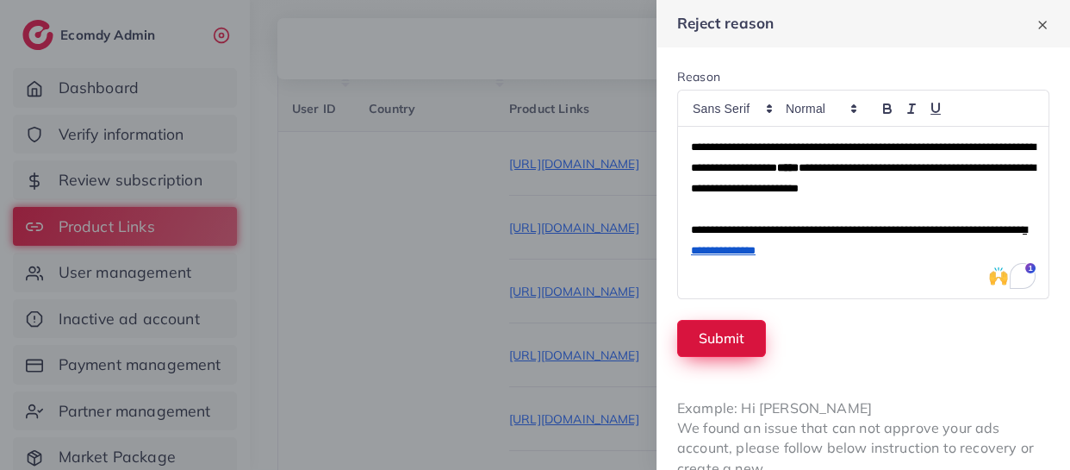
click at [709, 344] on button "Submit" at bounding box center [721, 338] width 89 height 37
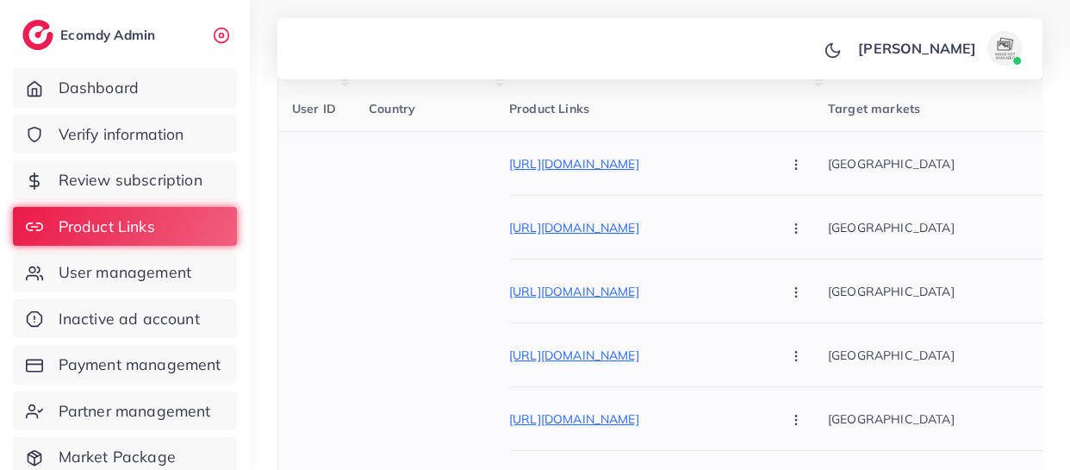
click at [789, 353] on icon "button" at bounding box center [796, 356] width 14 height 14
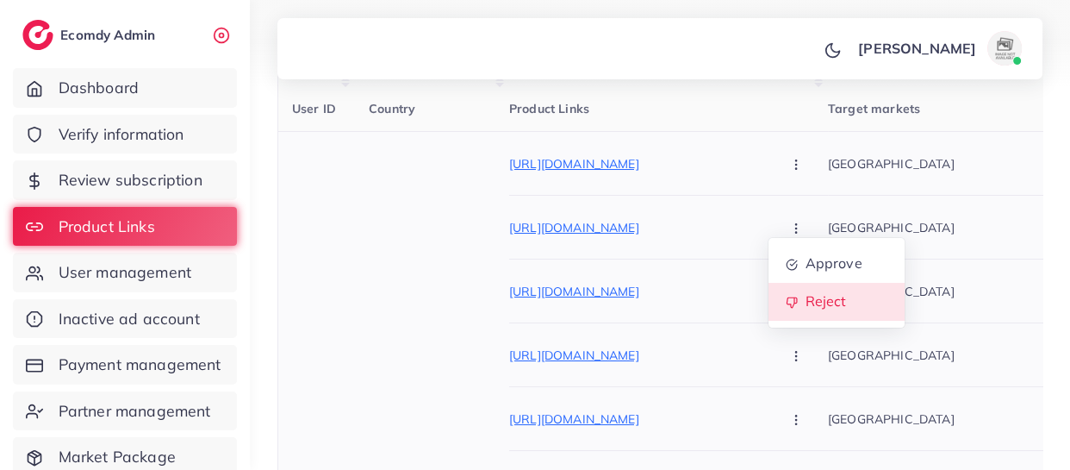
click at [786, 298] on icon at bounding box center [792, 303] width 12 height 12
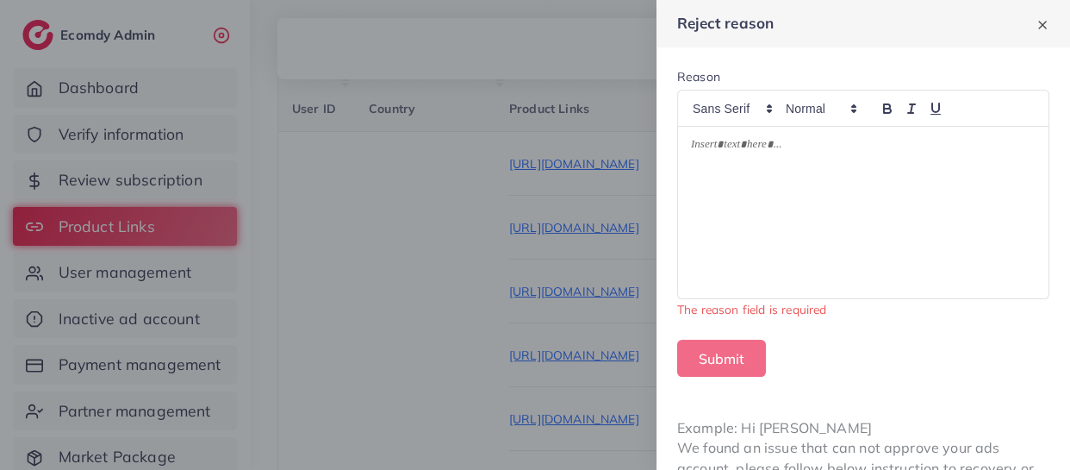
click at [749, 222] on div "To enrich screen reader interactions, please activate Accessibility in Grammarl…" at bounding box center [863, 213] width 371 height 172
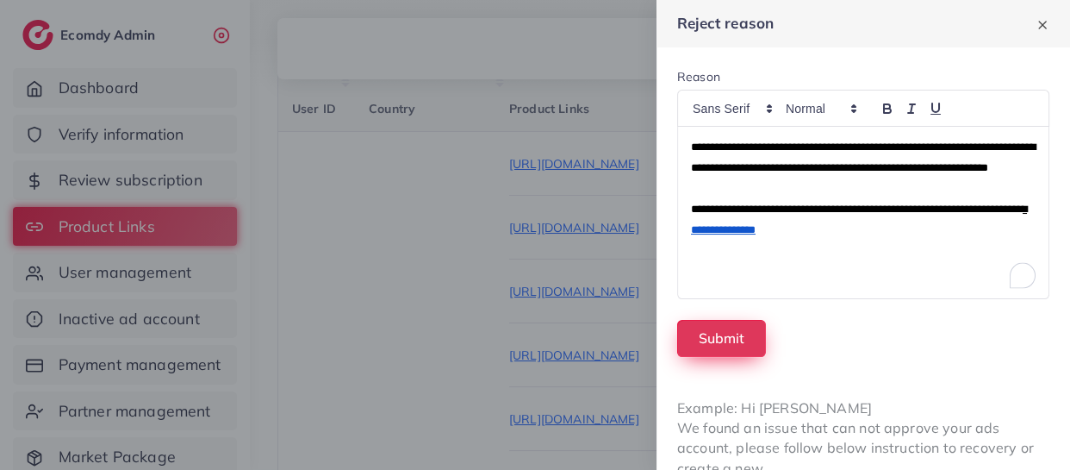
click at [717, 333] on button "Submit" at bounding box center [721, 338] width 89 height 37
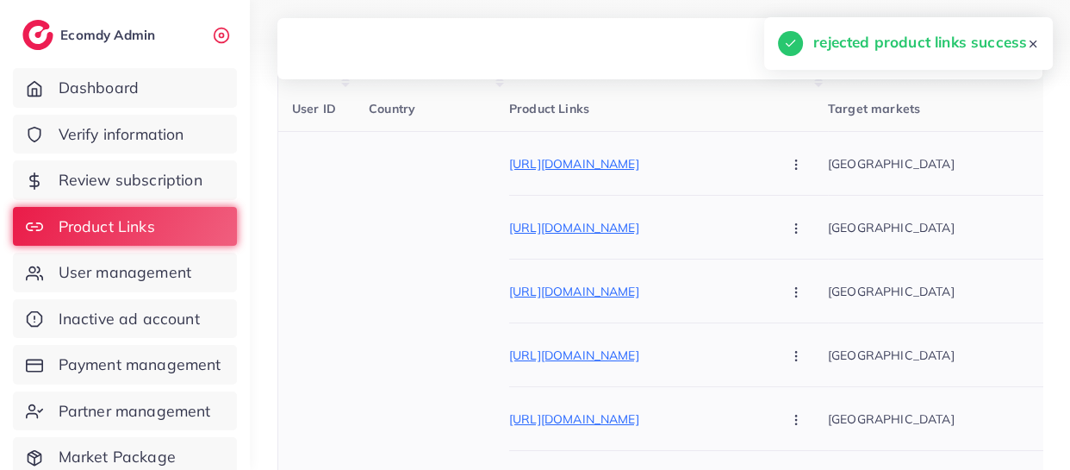
click at [789, 170] on icon "button" at bounding box center [796, 165] width 14 height 14
click at [789, 165] on icon "button" at bounding box center [796, 165] width 14 height 14
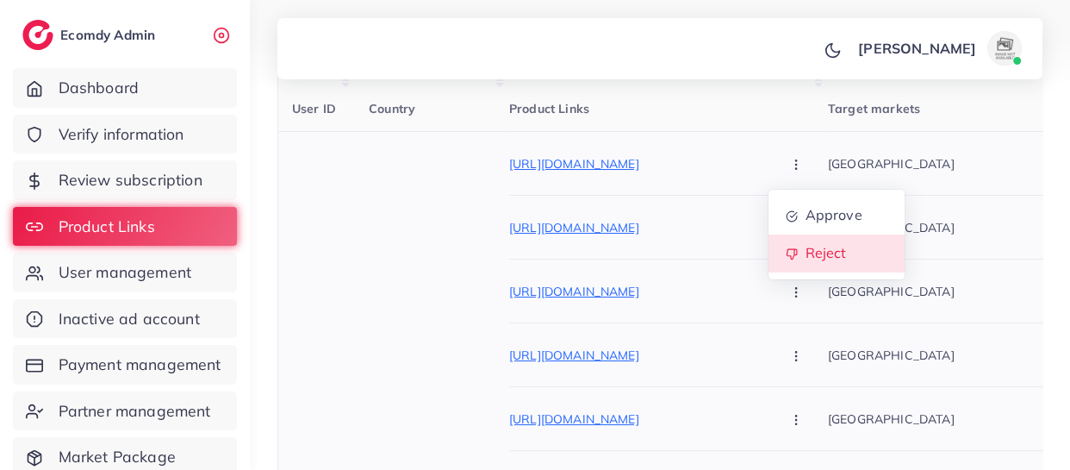
click at [805, 253] on span "Reject" at bounding box center [825, 253] width 41 height 17
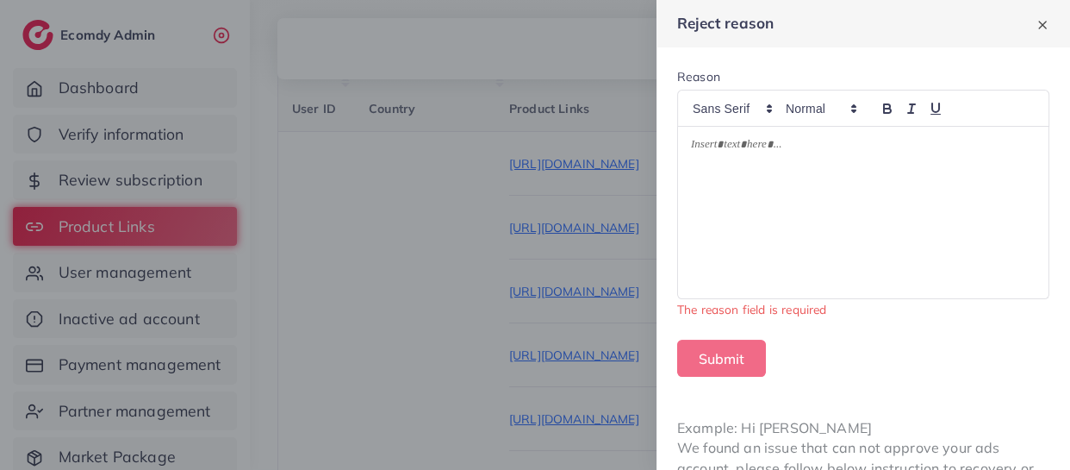
click at [746, 197] on div "To enrich screen reader interactions, please activate Accessibility in Grammarl…" at bounding box center [863, 213] width 371 height 172
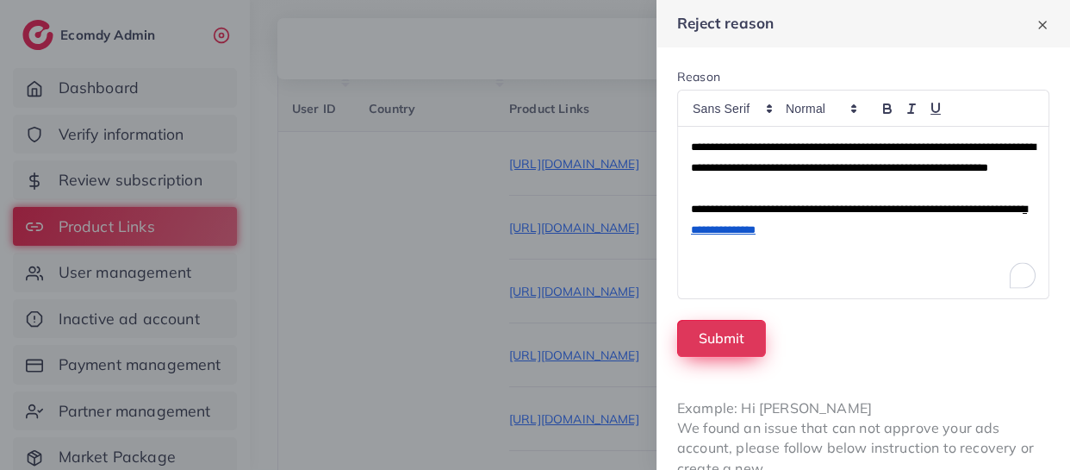
click at [696, 338] on button "Submit" at bounding box center [721, 338] width 89 height 37
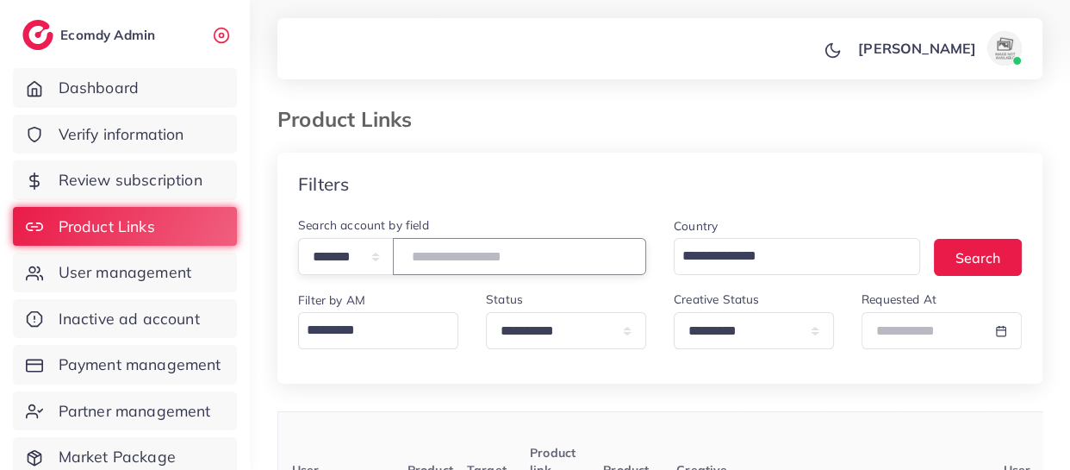
click at [449, 253] on input "*******" at bounding box center [519, 256] width 253 height 37
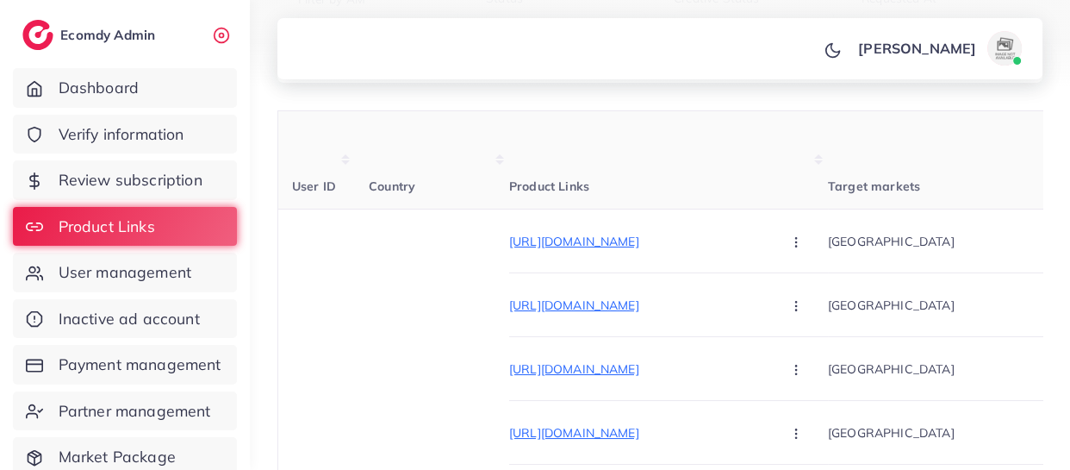
scroll to position [371, 0]
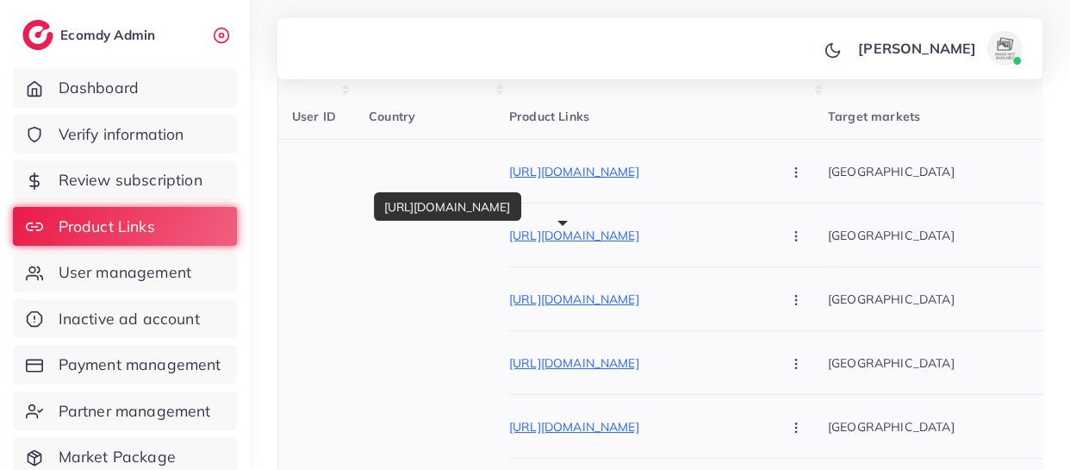
click at [597, 238] on p "https://mous.pk/products/double-sided-lint-remover-manual-roller" at bounding box center [638, 235] width 259 height 21
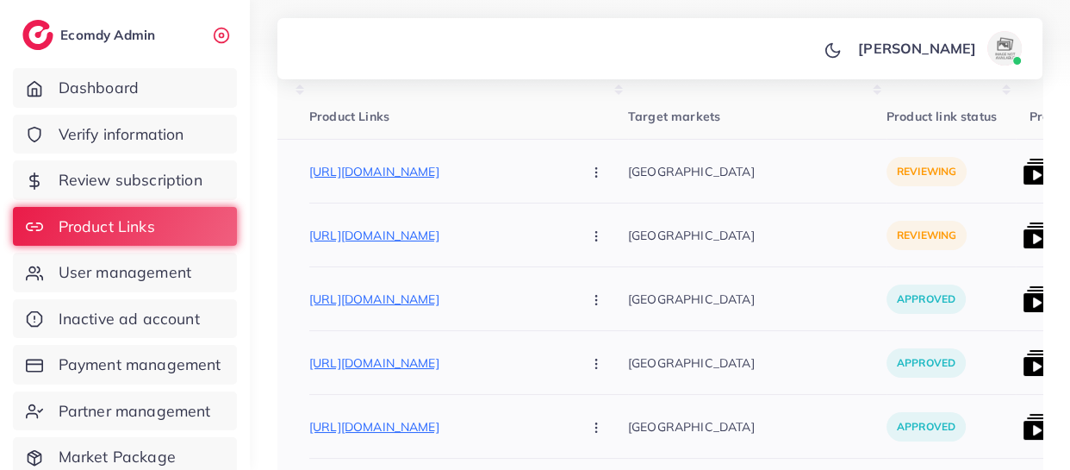
click at [683, 340] on div "[GEOGRAPHIC_DATA]" at bounding box center [757, 363] width 259 height 64
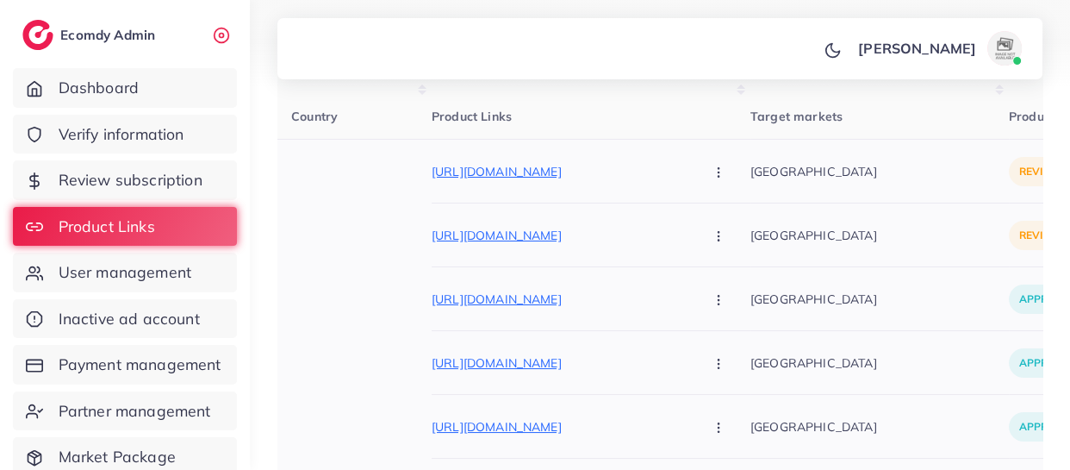
scroll to position [0, 77]
click at [501, 170] on p "https://mous.pk/products/mehndi-tattoo-stickers-pack-of-5-with-different-design" at bounding box center [562, 171] width 259 height 21
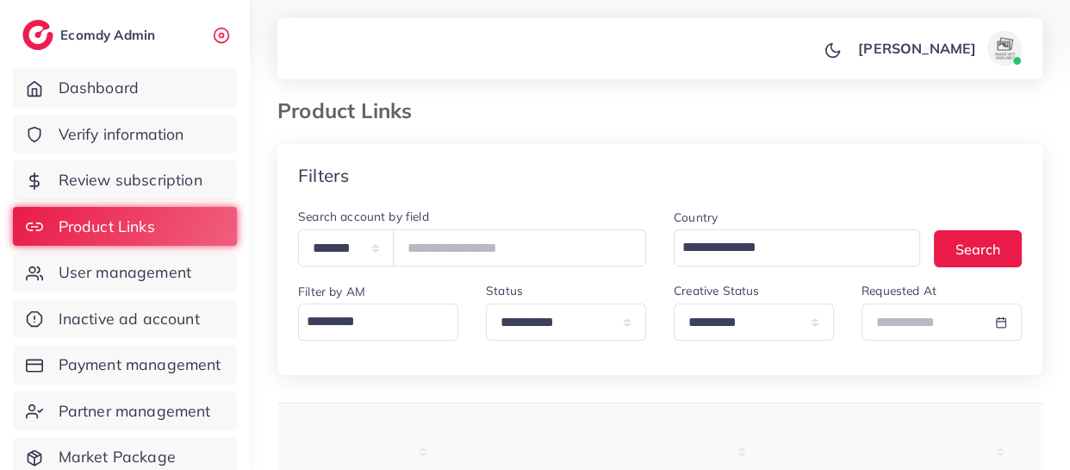
scroll to position [0, 0]
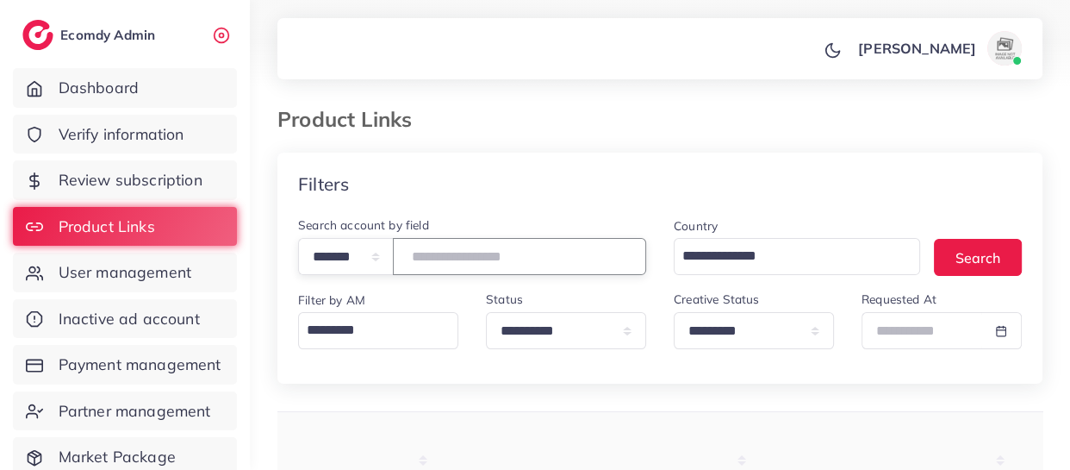
click at [437, 244] on input "*******" at bounding box center [519, 256] width 253 height 37
type input "*******"
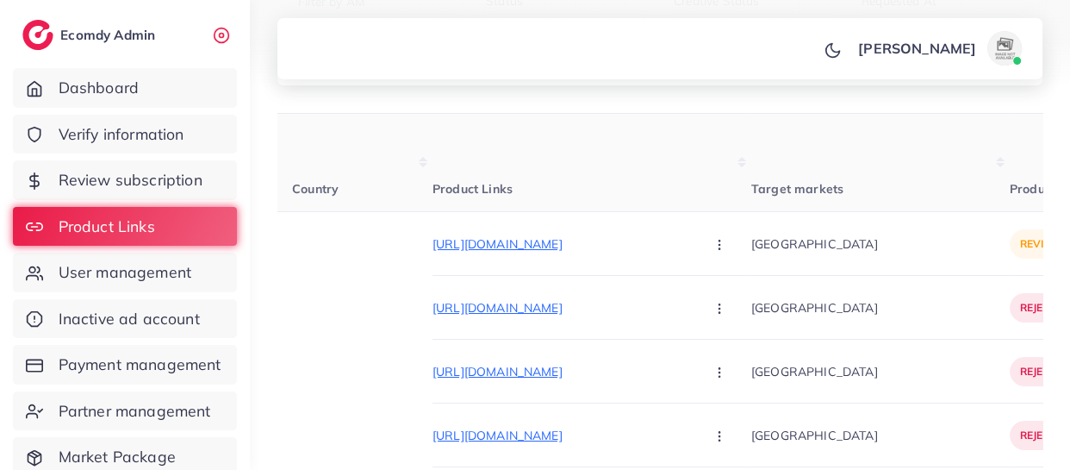
scroll to position [297, 0]
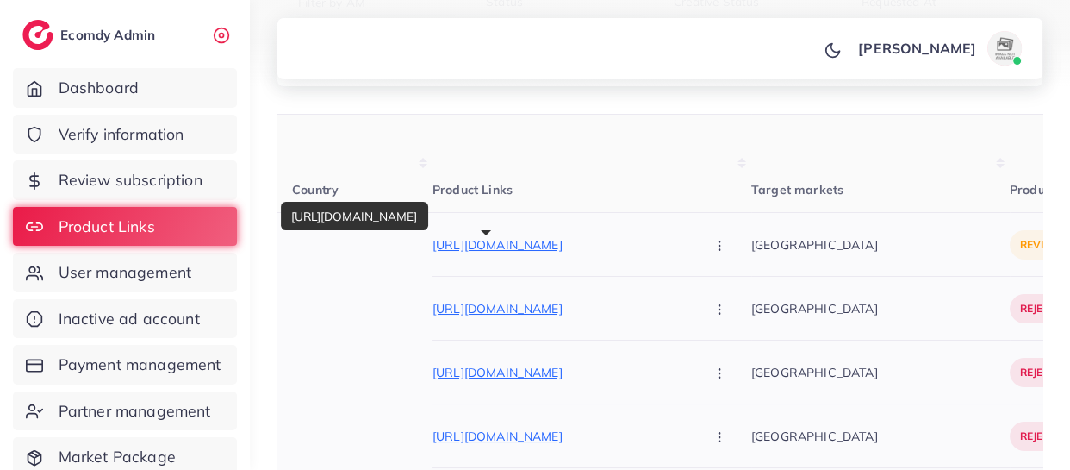
click at [440, 241] on p "https://mhmart.shop/products/clasic-balue-teardrops-cubic-zirconia-bracelet-sto…" at bounding box center [562, 244] width 259 height 21
click at [713, 242] on icon "button" at bounding box center [720, 246] width 14 height 14
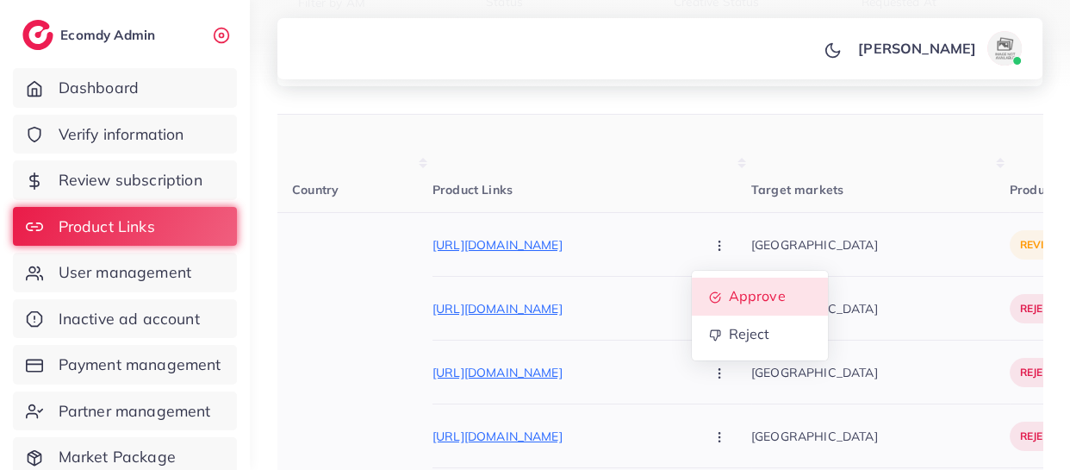
click at [728, 293] on span "Approve" at bounding box center [756, 296] width 57 height 17
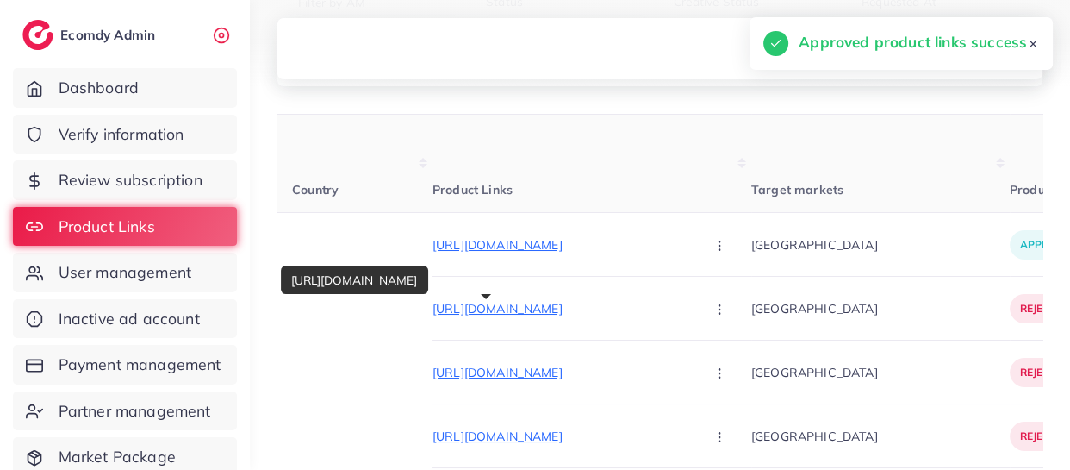
click at [527, 308] on p "https://mhmart.shop/products/beauty-cream-beauty-shine-half-kg-specially" at bounding box center [562, 308] width 259 height 21
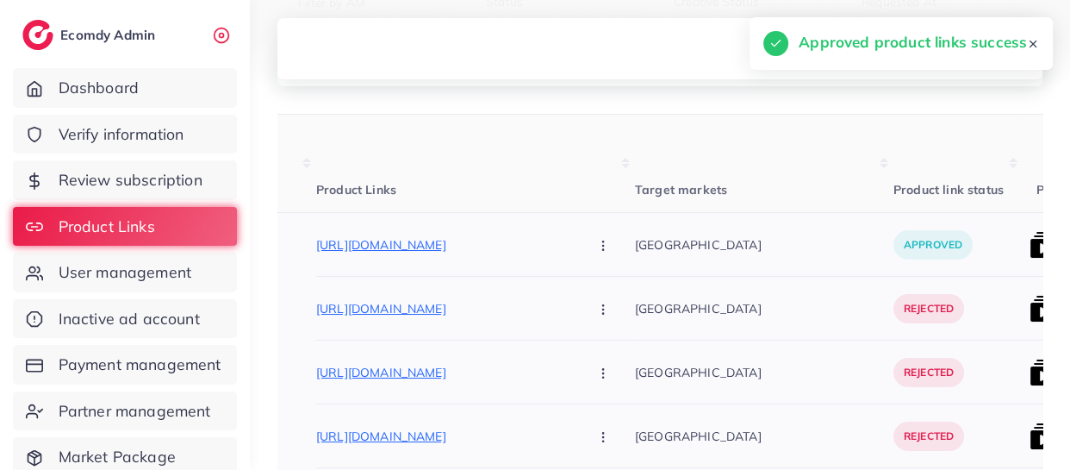
scroll to position [0, 307]
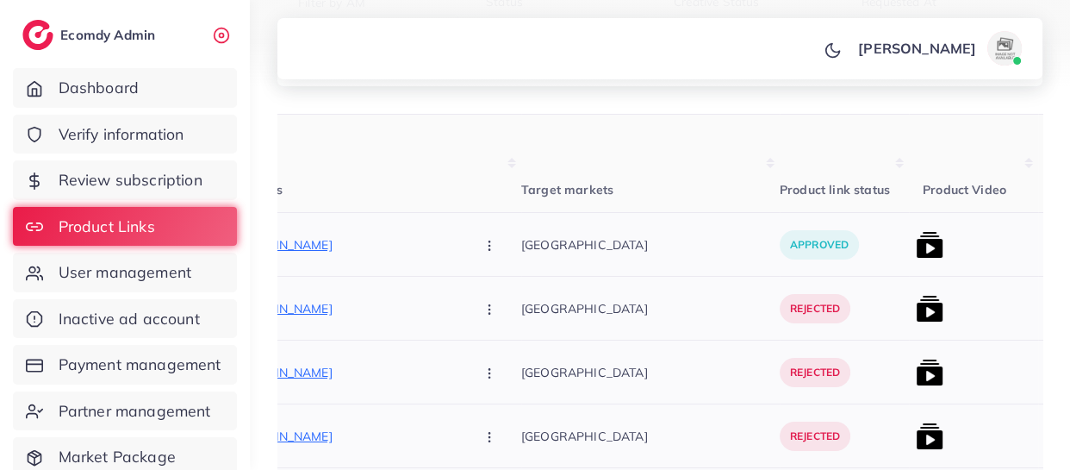
click at [780, 319] on div "rejected" at bounding box center [815, 309] width 71 height 40
click at [916, 253] on img at bounding box center [930, 245] width 28 height 28
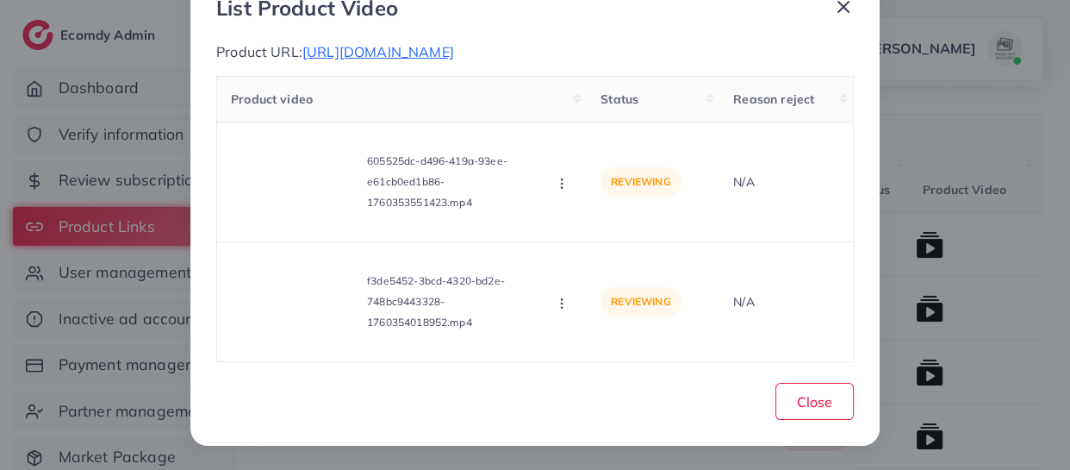
scroll to position [75, 0]
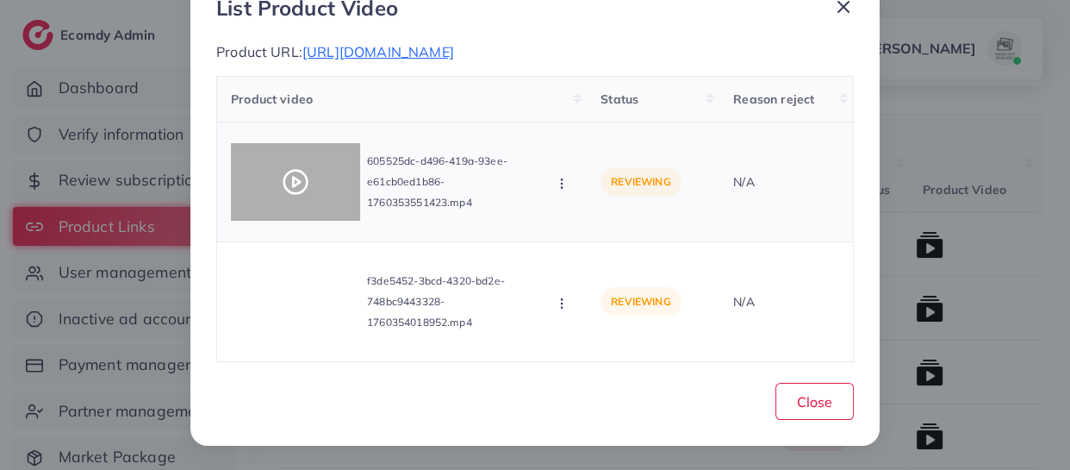
click at [283, 175] on icon at bounding box center [296, 182] width 28 height 28
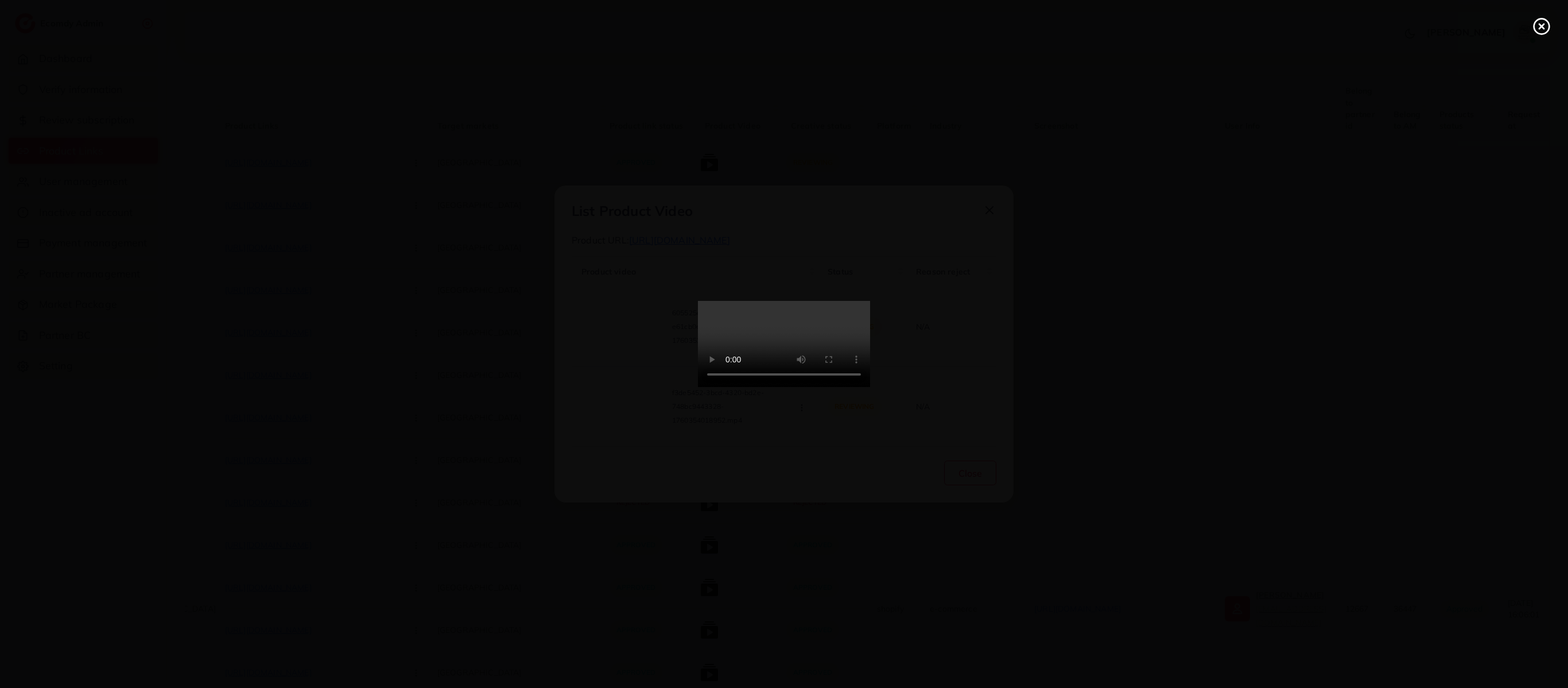
scroll to position [0, 110]
click at [712, 31] on icon at bounding box center [1541, 27] width 19 height 19
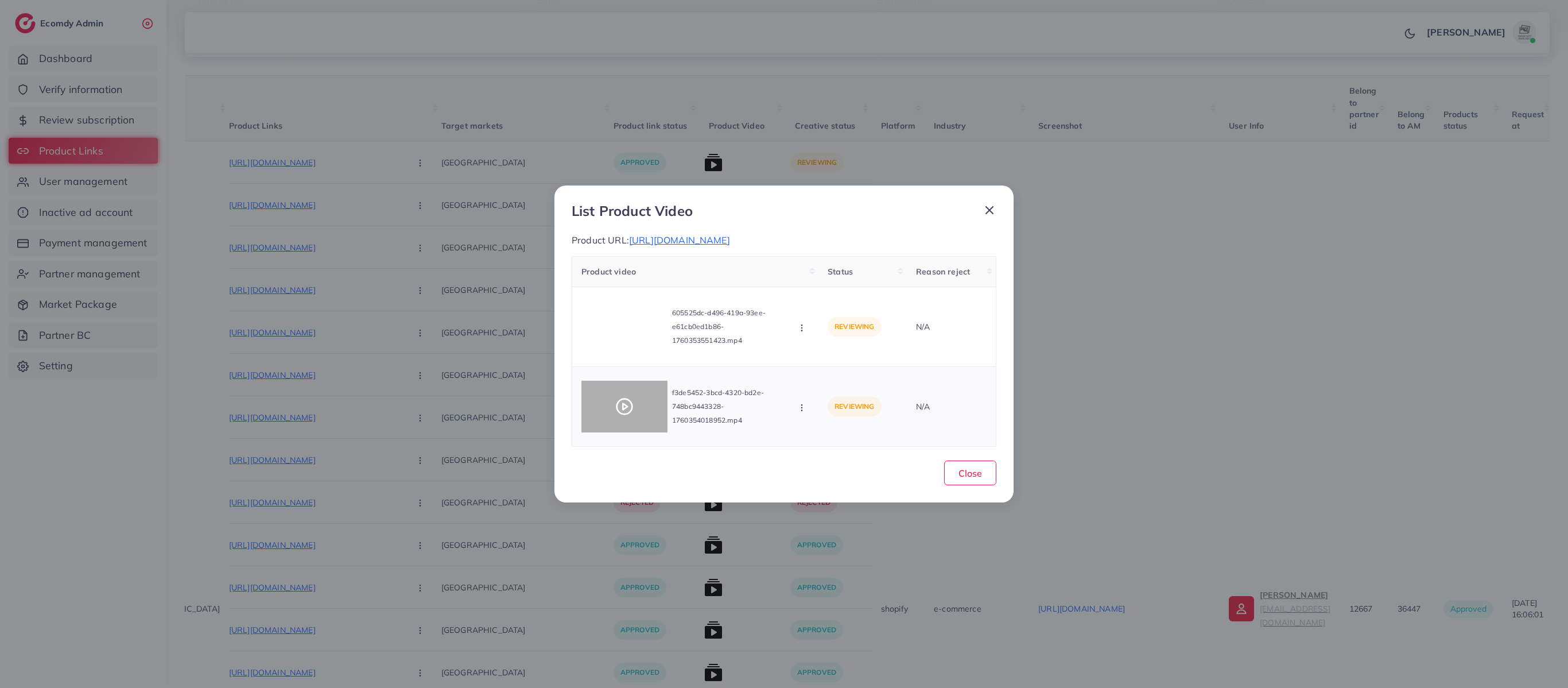
click at [647, 312] on div at bounding box center [624, 406] width 86 height 52
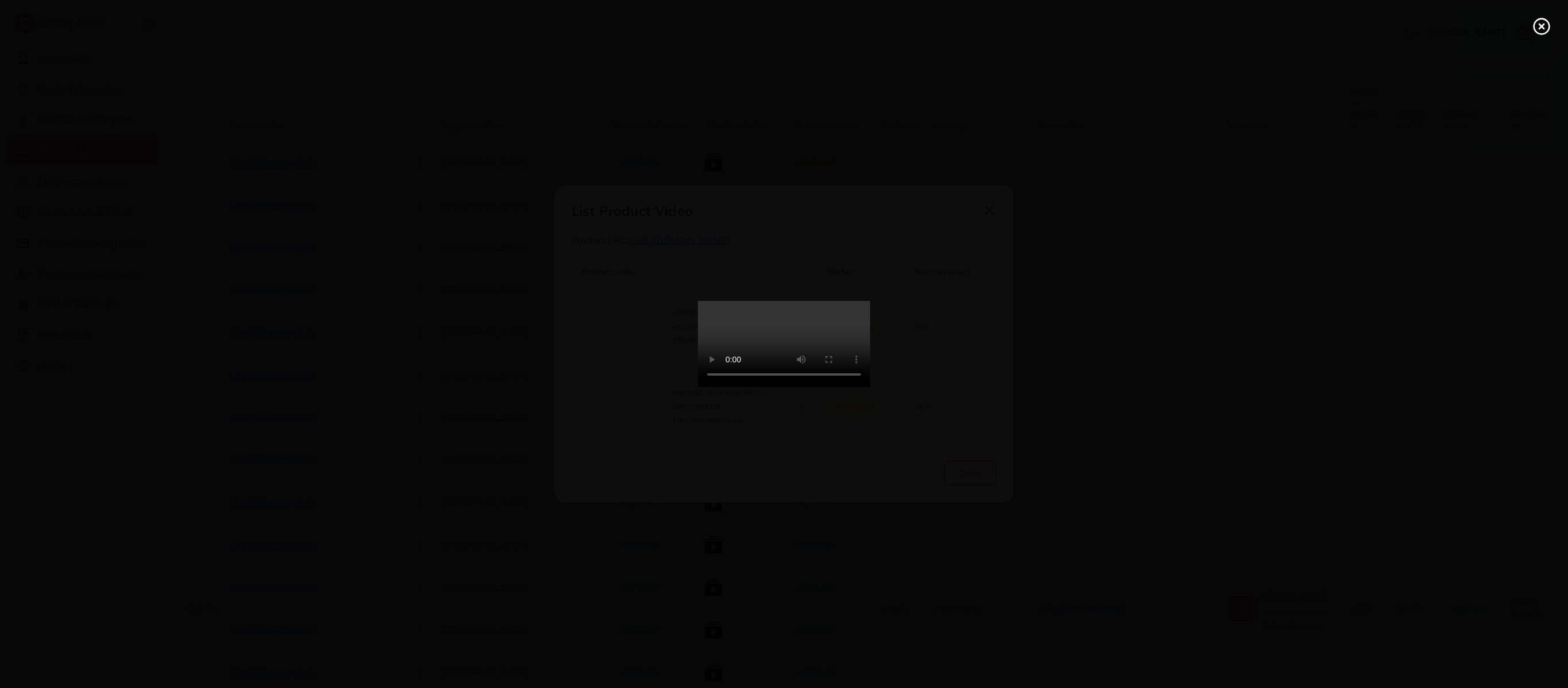
click at [712, 24] on icon at bounding box center [1541, 27] width 19 height 19
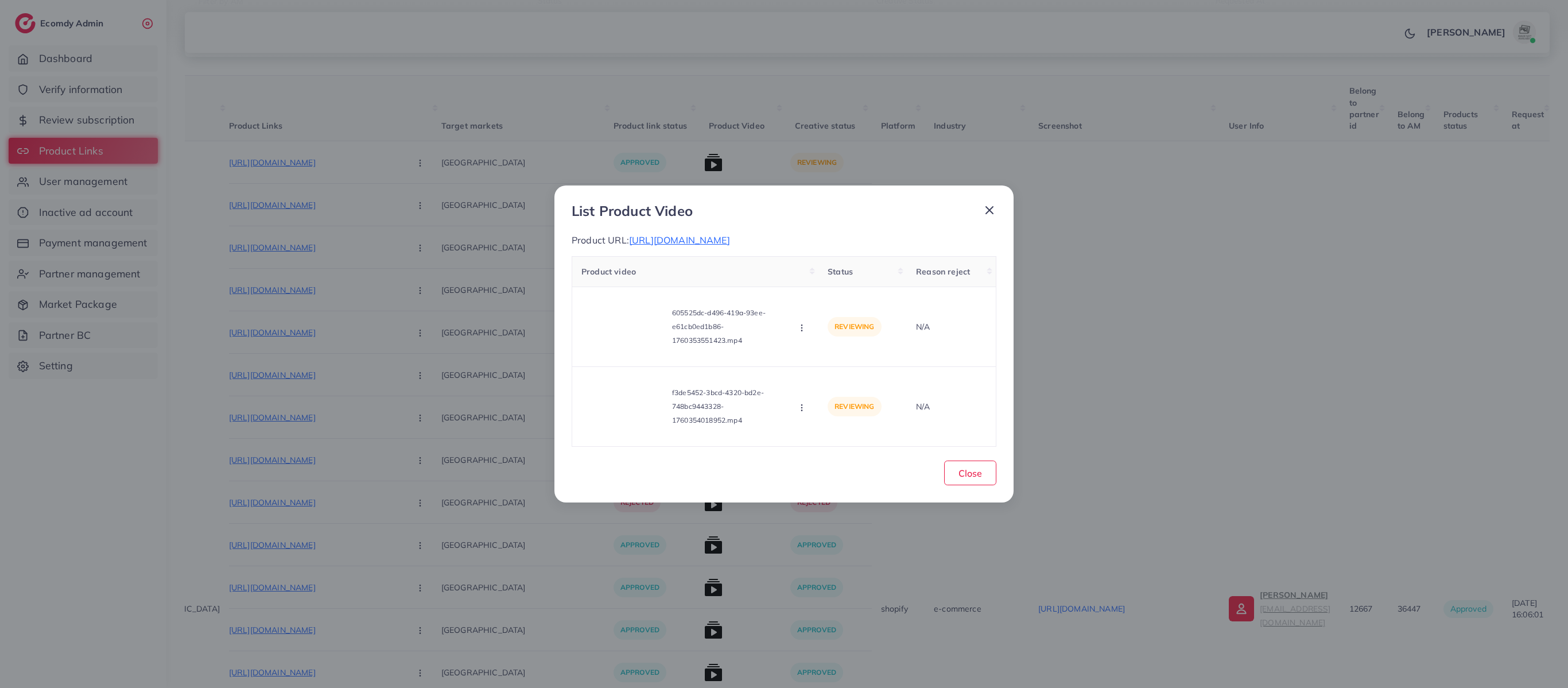
click at [712, 209] on div at bounding box center [985, 213] width 23 height 21
click at [712, 203] on icon at bounding box center [989, 210] width 14 height 14
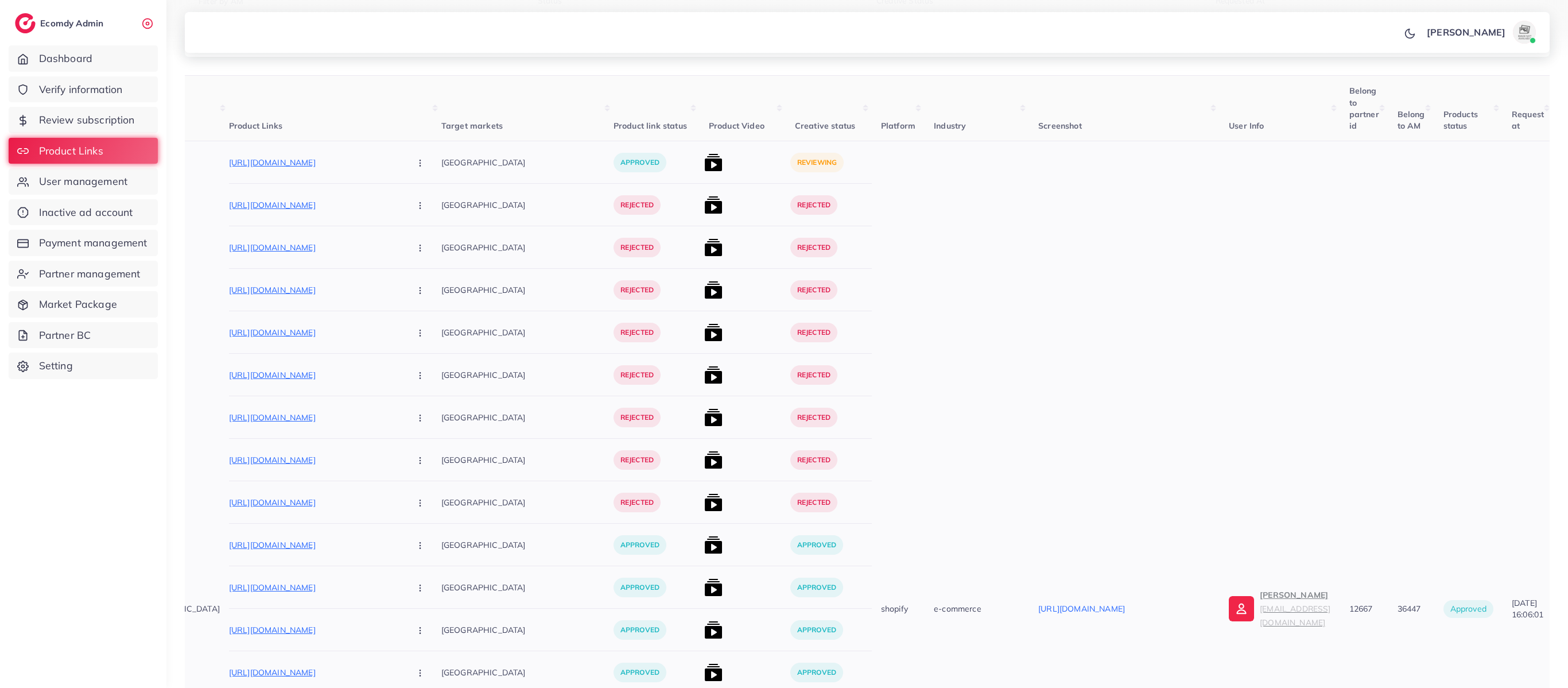
click at [704, 156] on img at bounding box center [714, 163] width 19 height 19
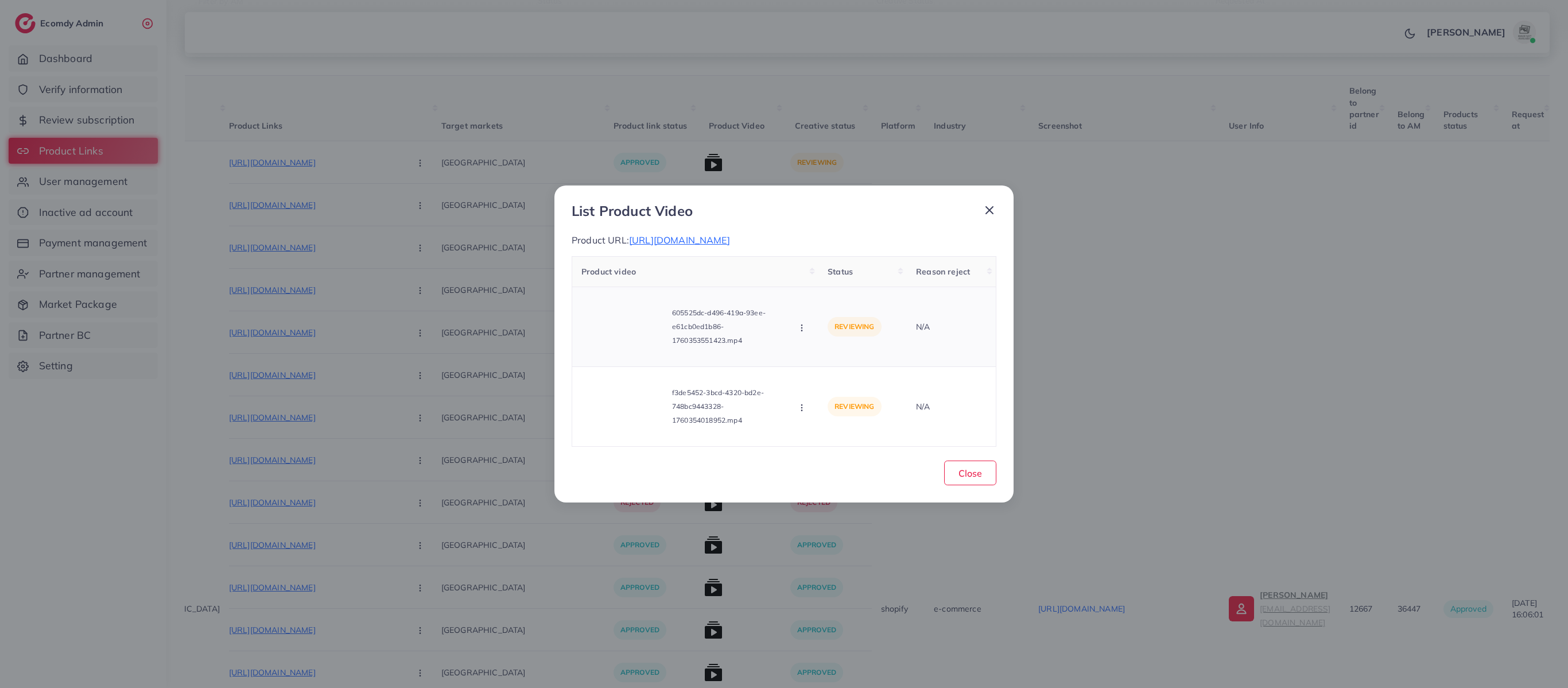
click at [712, 312] on circle "button" at bounding box center [801, 327] width 1 height 1
click at [712, 312] on icon at bounding box center [813, 357] width 8 height 8
click at [712, 312] on icon "button" at bounding box center [802, 408] width 9 height 9
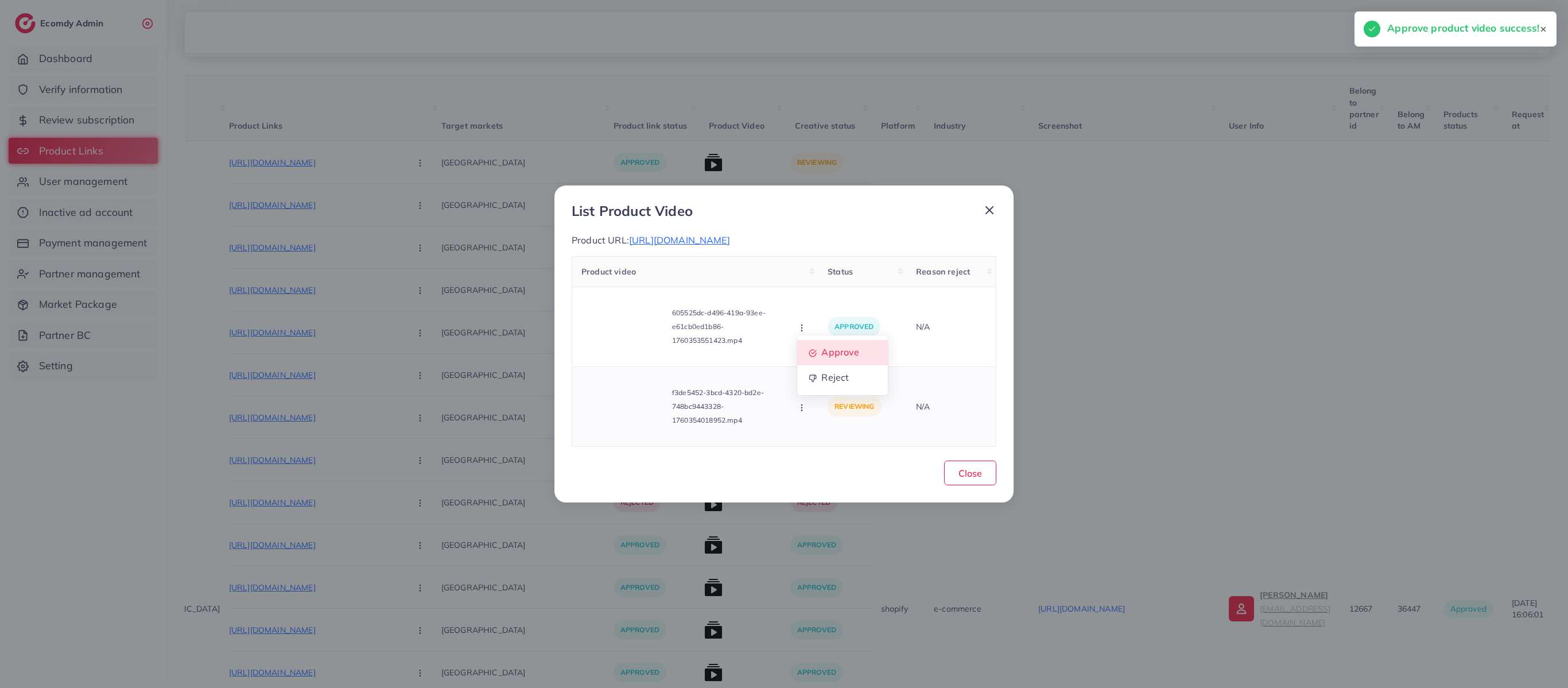
click at [712, 312] on link "Approve" at bounding box center [842, 352] width 91 height 25
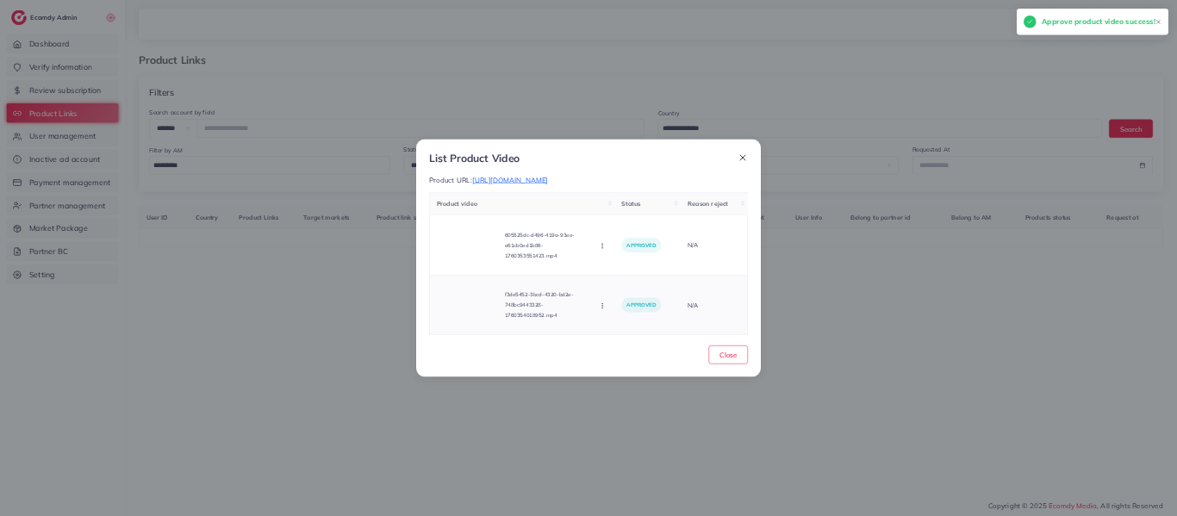
scroll to position [0, 0]
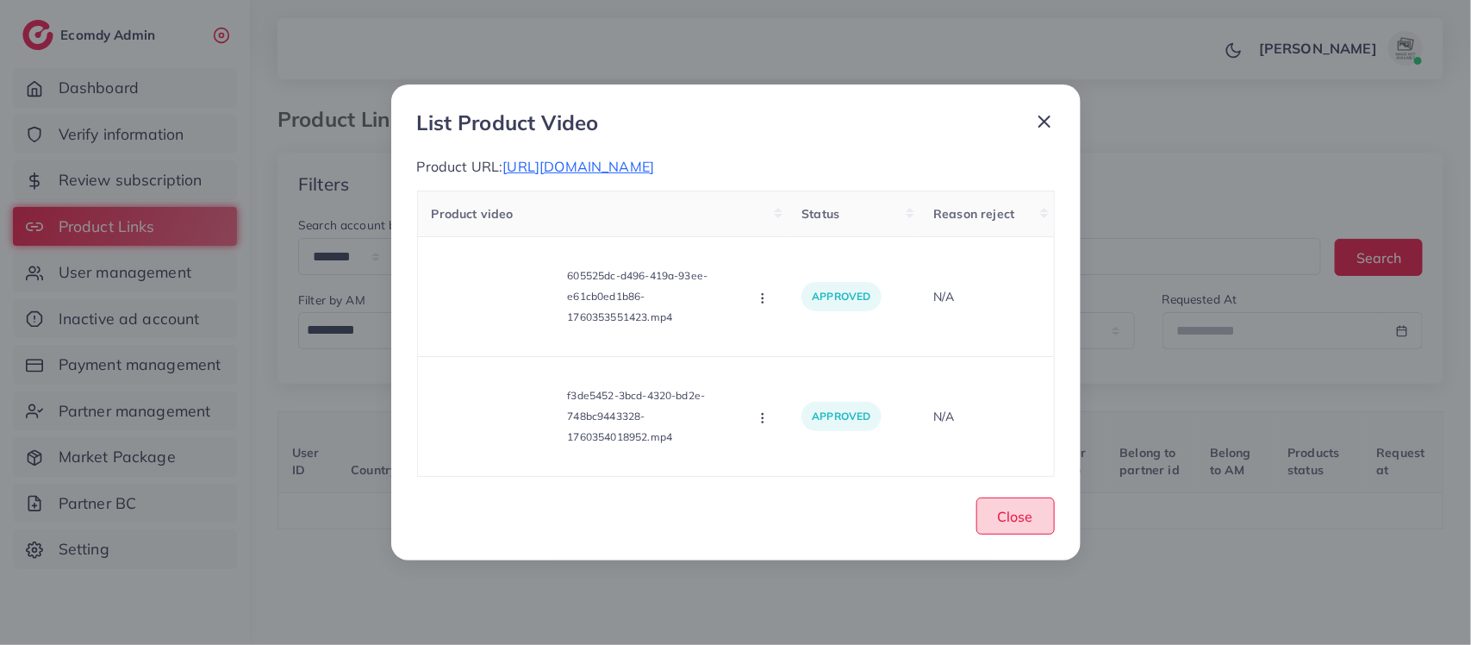
click at [1015, 469] on span "Close" at bounding box center [1015, 516] width 35 height 17
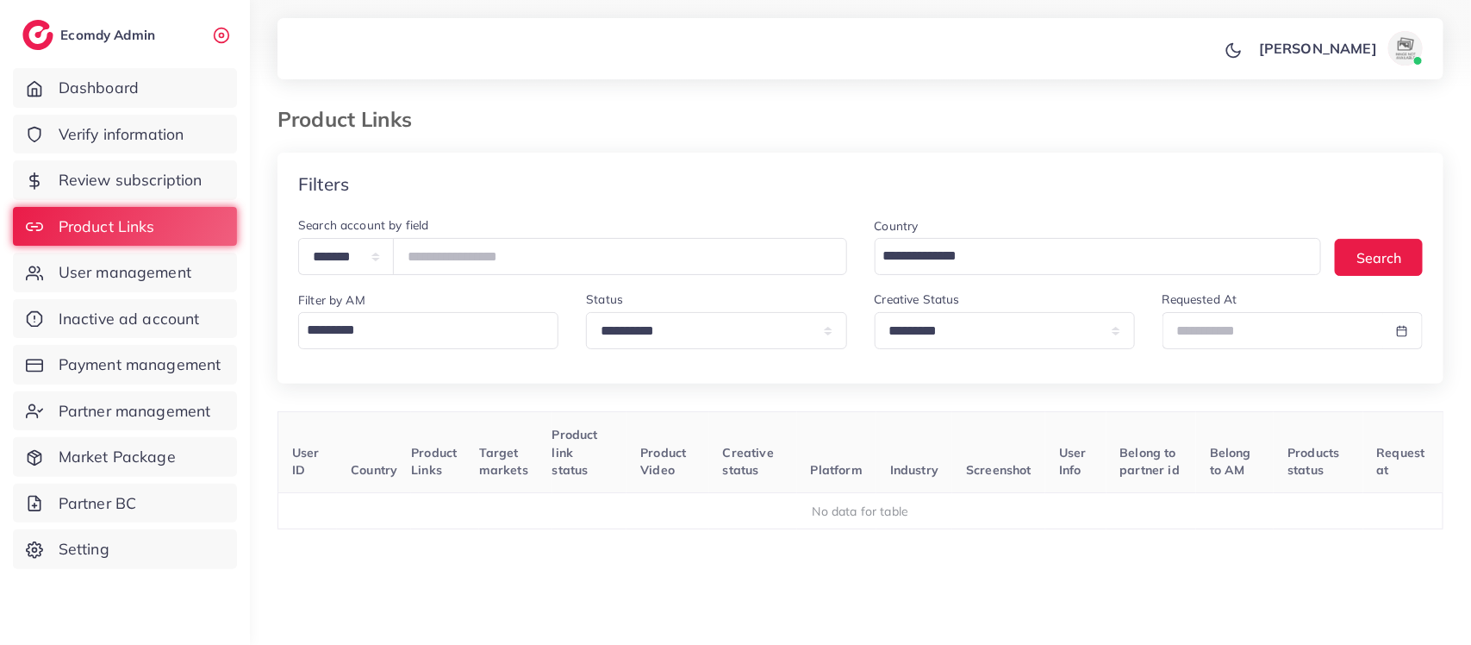
click at [770, 158] on div "Filters" at bounding box center [861, 184] width 1166 height 63
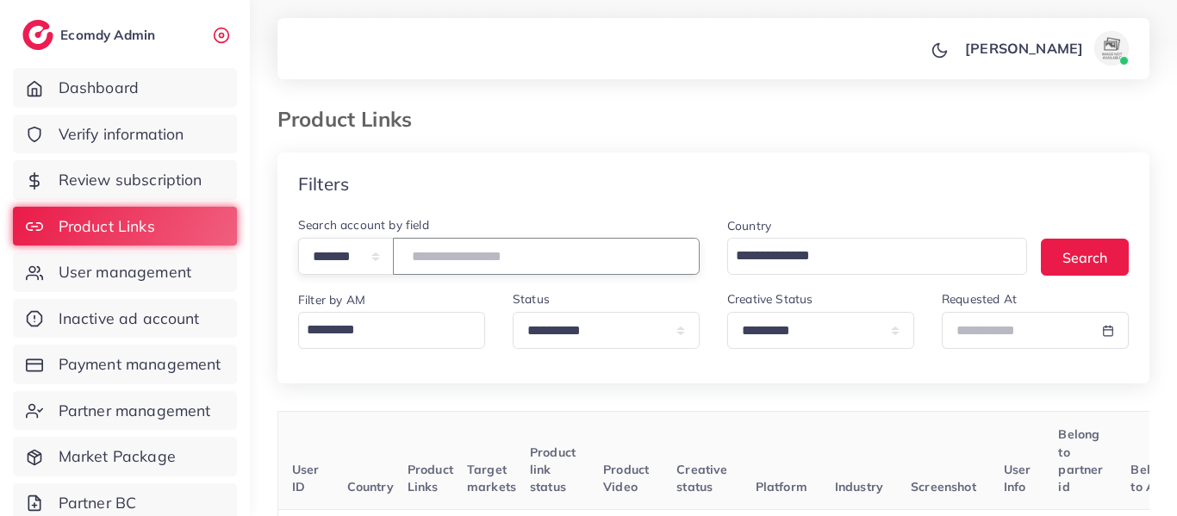
click at [557, 265] on input "*******" at bounding box center [546, 256] width 307 height 37
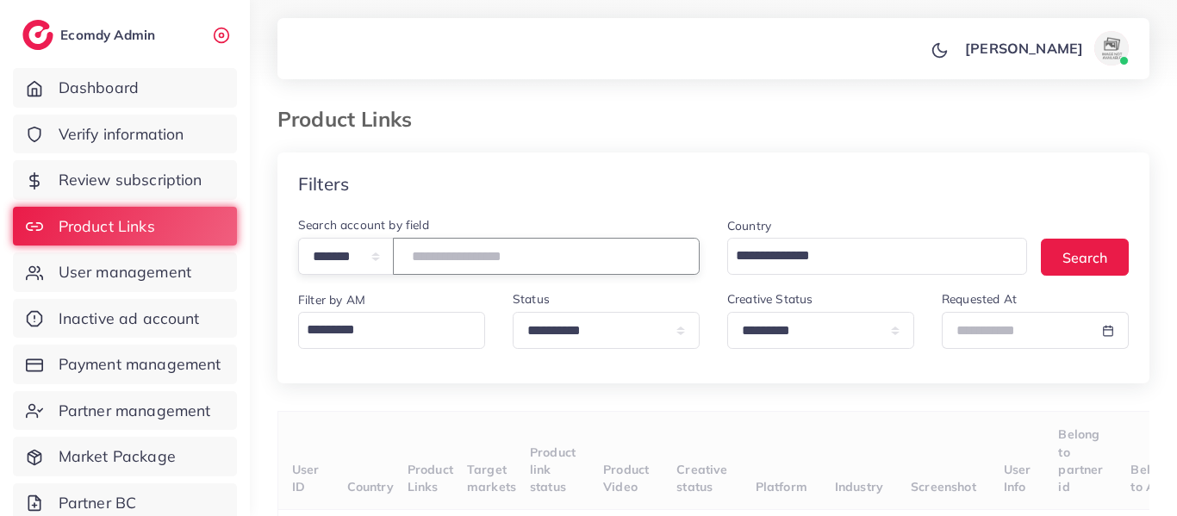
type input "*******"
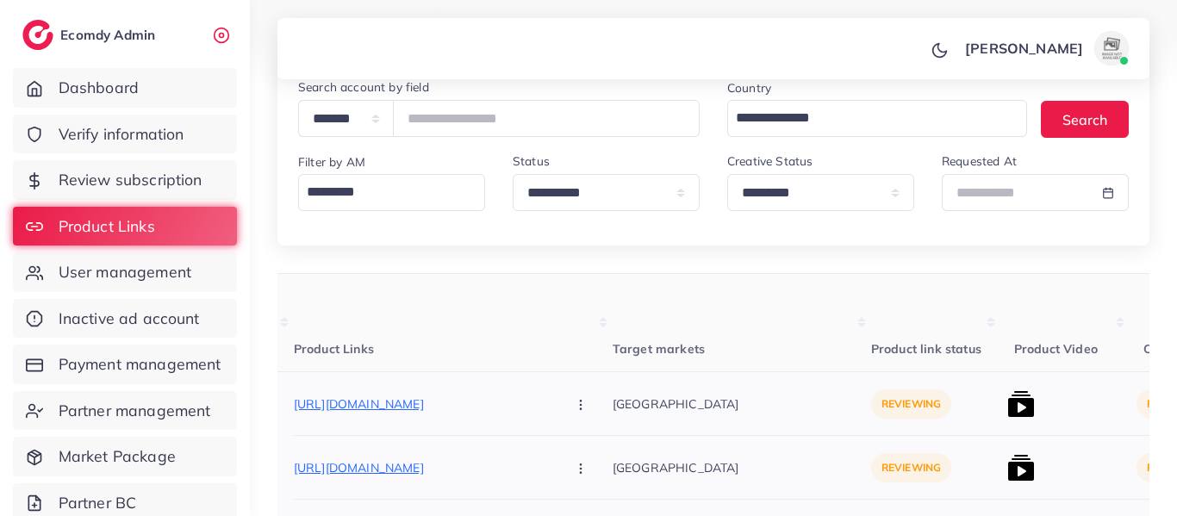
scroll to position [0, 217]
click at [551, 396] on button "button" at bounding box center [581, 403] width 60 height 39
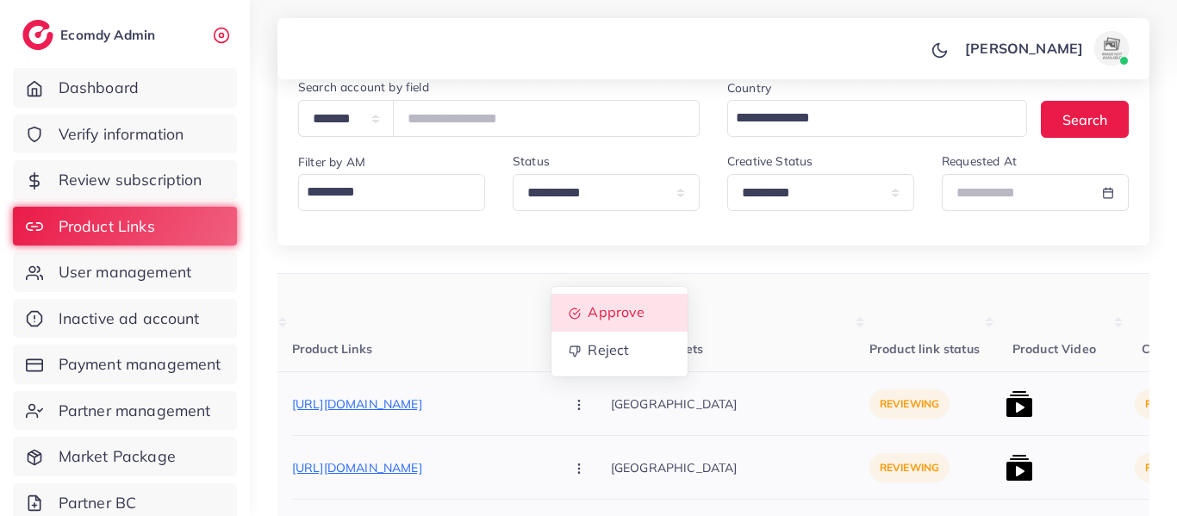
click at [552, 309] on link "Approve" at bounding box center [620, 313] width 136 height 38
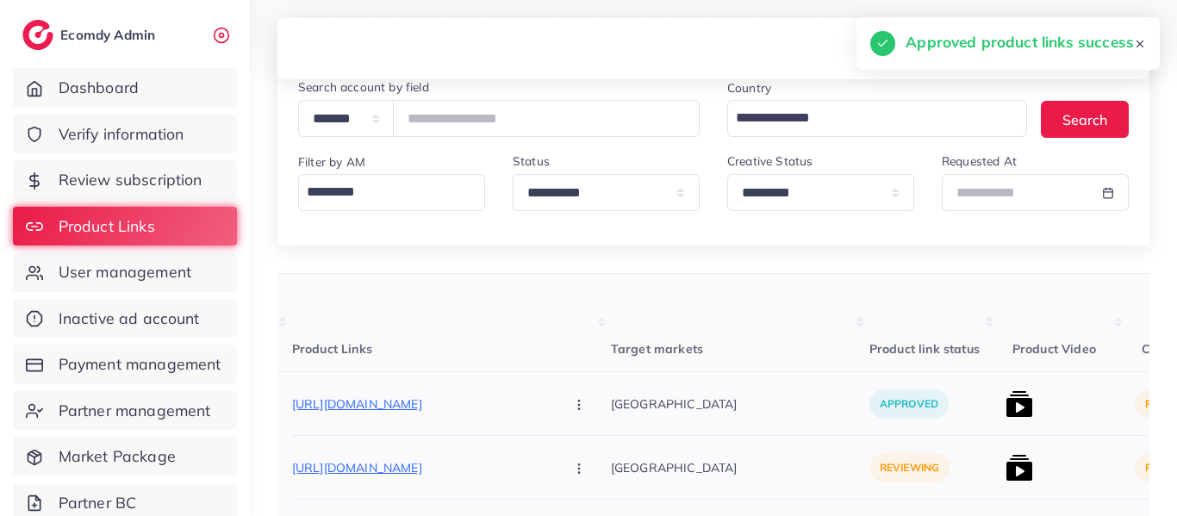
click at [578, 469] on circle "button" at bounding box center [578, 468] width 1 height 1
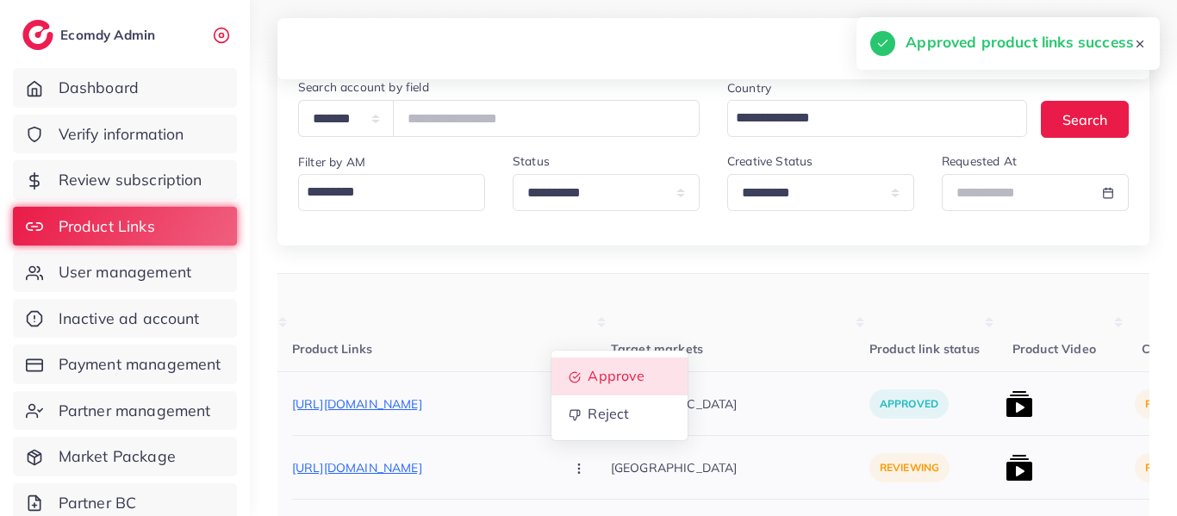
click at [552, 382] on link "Approve" at bounding box center [620, 377] width 136 height 38
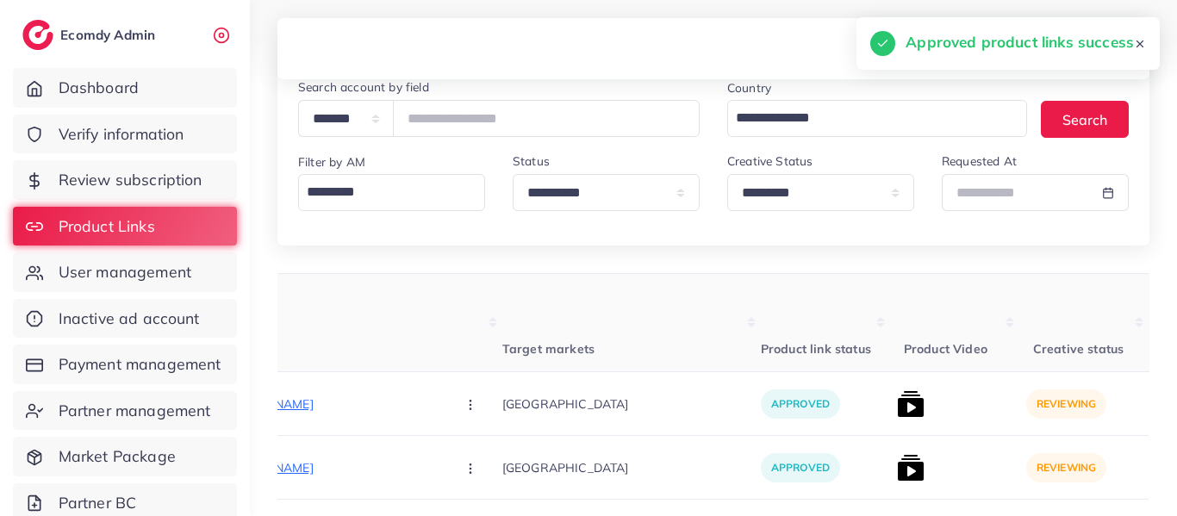
scroll to position [0, 345]
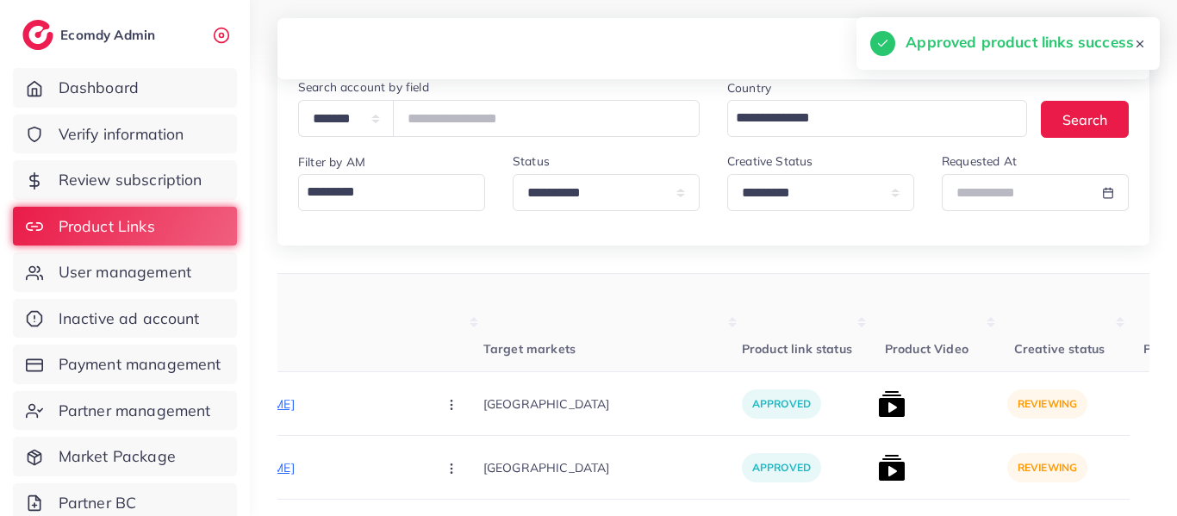
click at [783, 450] on div "approved" at bounding box center [806, 468] width 129 height 64
click at [878, 409] on img at bounding box center [892, 404] width 28 height 28
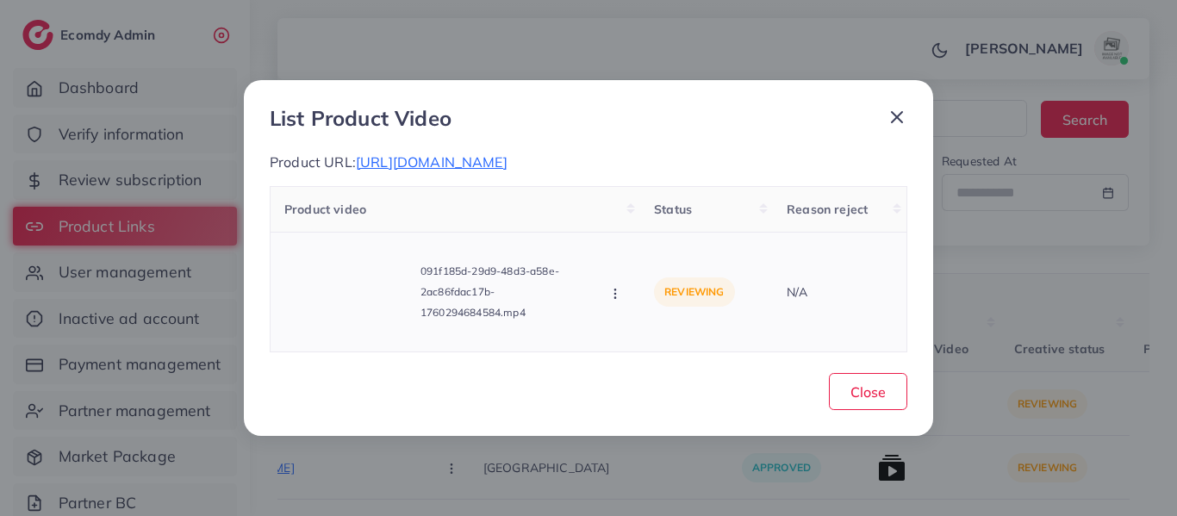
click at [615, 303] on div "091f185d-29d9-48d3-a58e-2ac86fdac17b-1760294684584.mp4 Approve Reject" at bounding box center [455, 292] width 342 height 91
click at [615, 292] on icon "button" at bounding box center [615, 294] width 14 height 14
click at [646, 217] on span "Approve" at bounding box center [674, 216] width 57 height 17
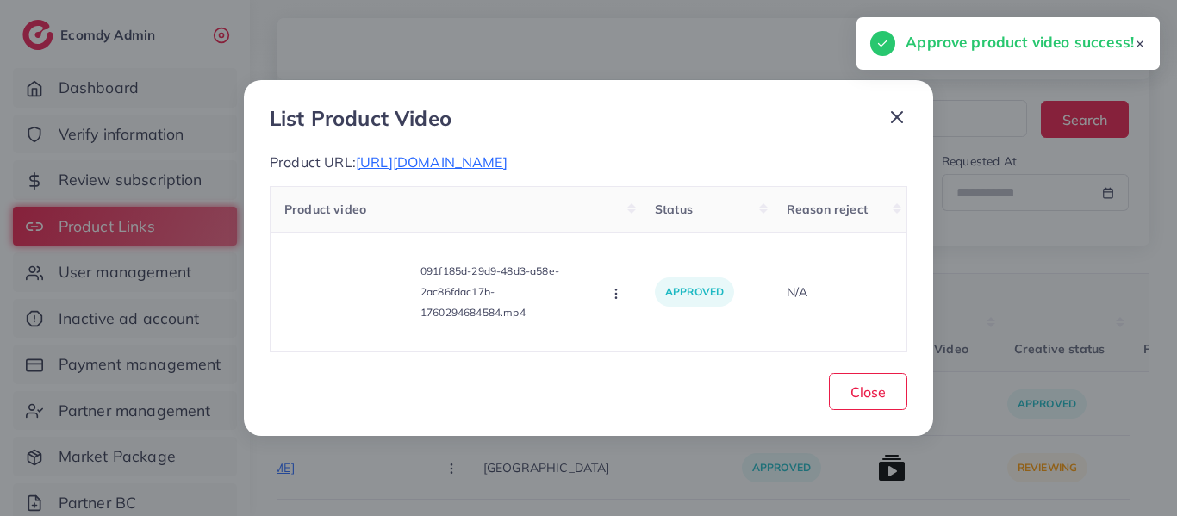
click at [894, 119] on icon at bounding box center [897, 117] width 21 height 21
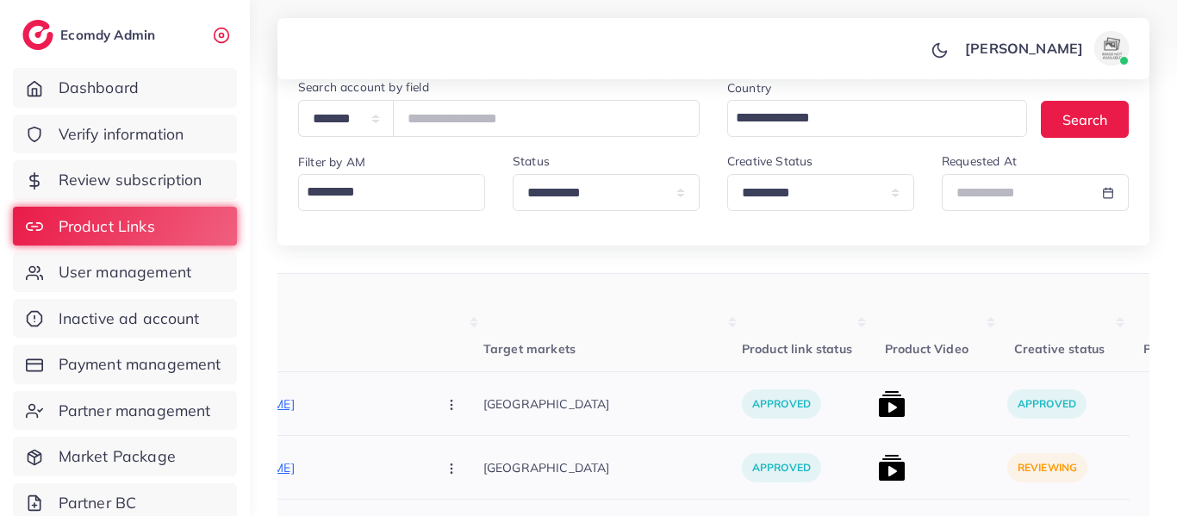
click at [878, 469] on img at bounding box center [892, 468] width 28 height 28
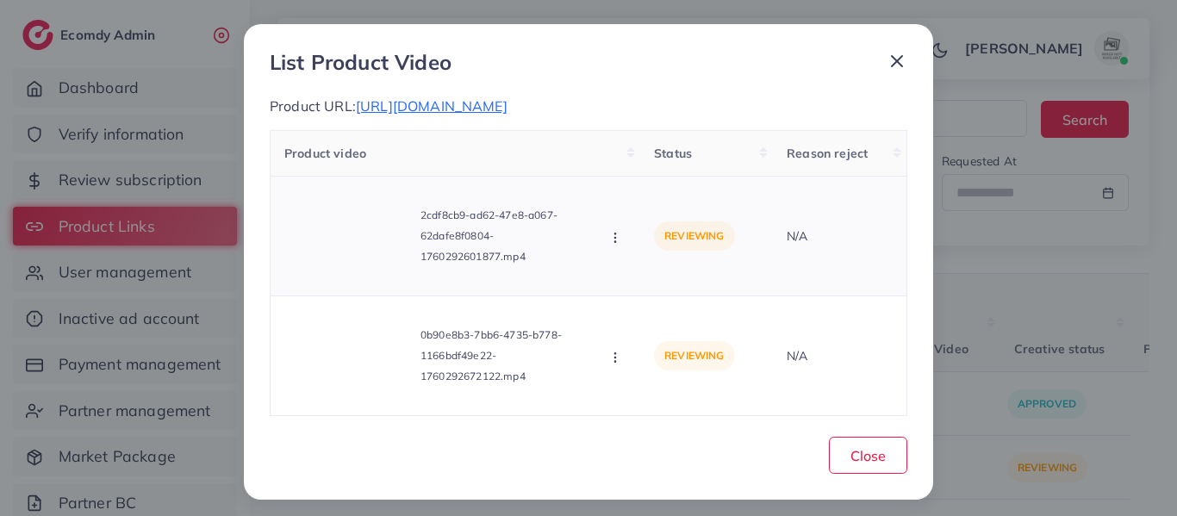
click at [615, 240] on icon "button" at bounding box center [615, 238] width 14 height 14
click at [658, 294] on link "Approve" at bounding box center [676, 279] width 136 height 38
click at [612, 358] on icon "button" at bounding box center [615, 358] width 14 height 14
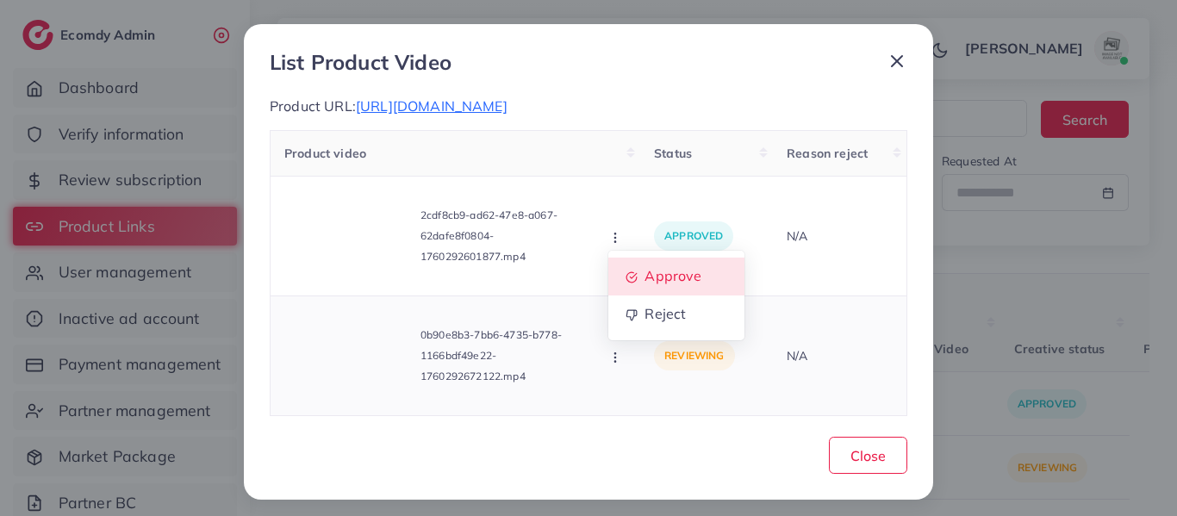
click at [667, 278] on span "Approve" at bounding box center [674, 275] width 57 height 17
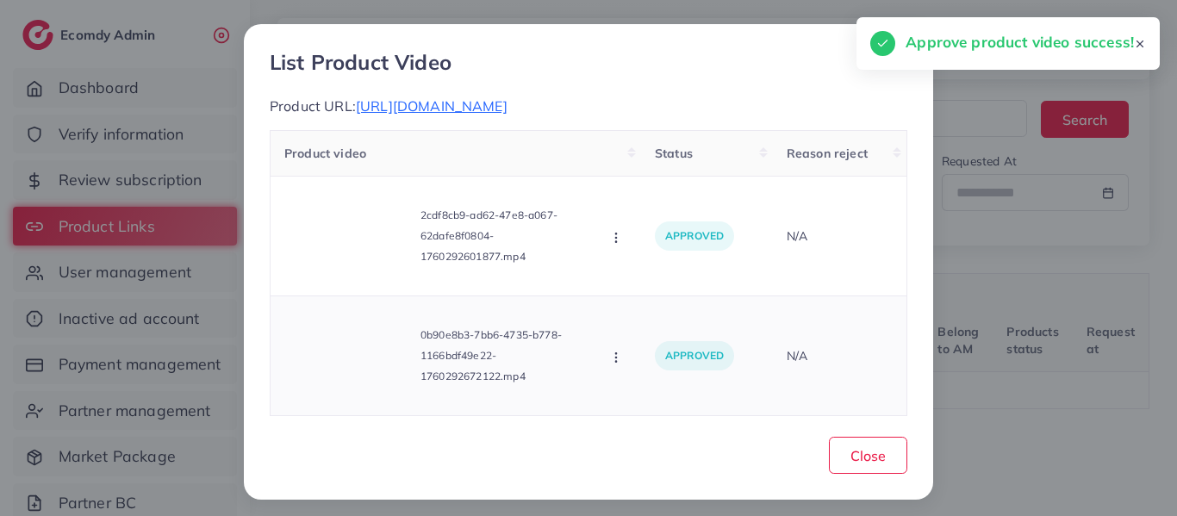
scroll to position [0, 187]
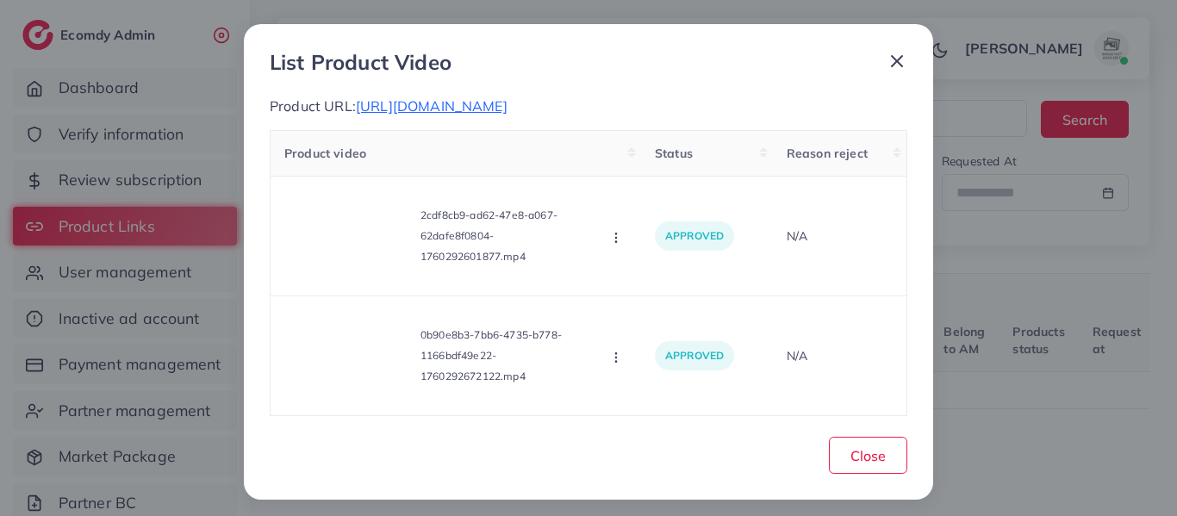
click at [895, 70] on icon at bounding box center [897, 61] width 21 height 21
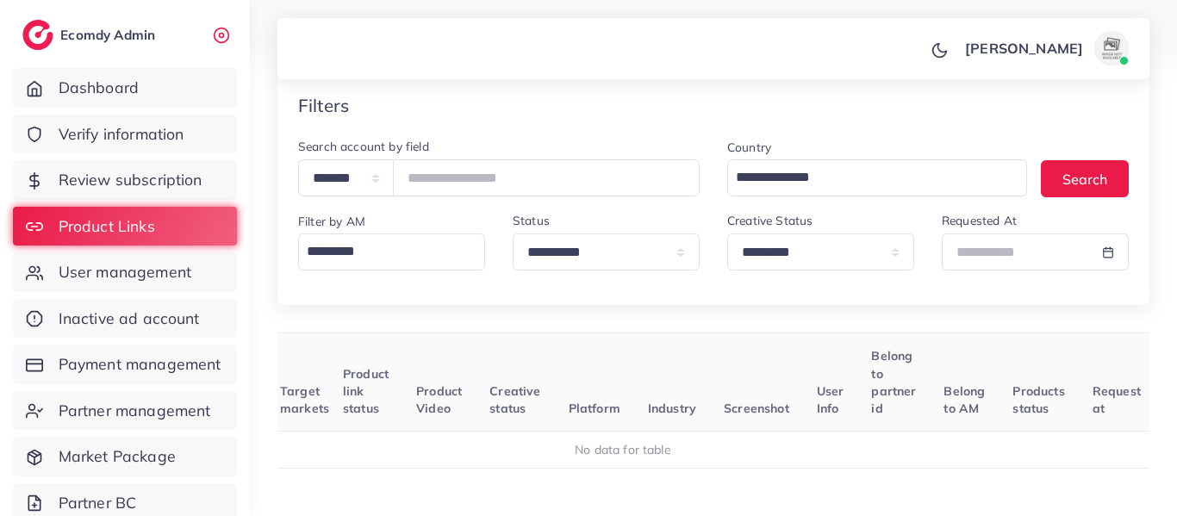
scroll to position [0, 0]
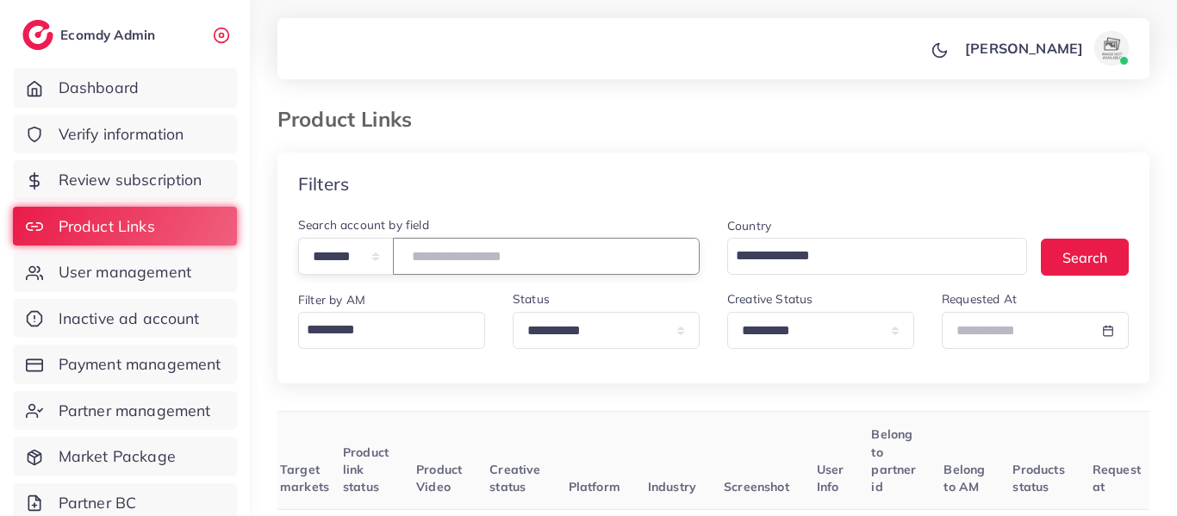
click at [496, 250] on input "*******" at bounding box center [546, 256] width 307 height 37
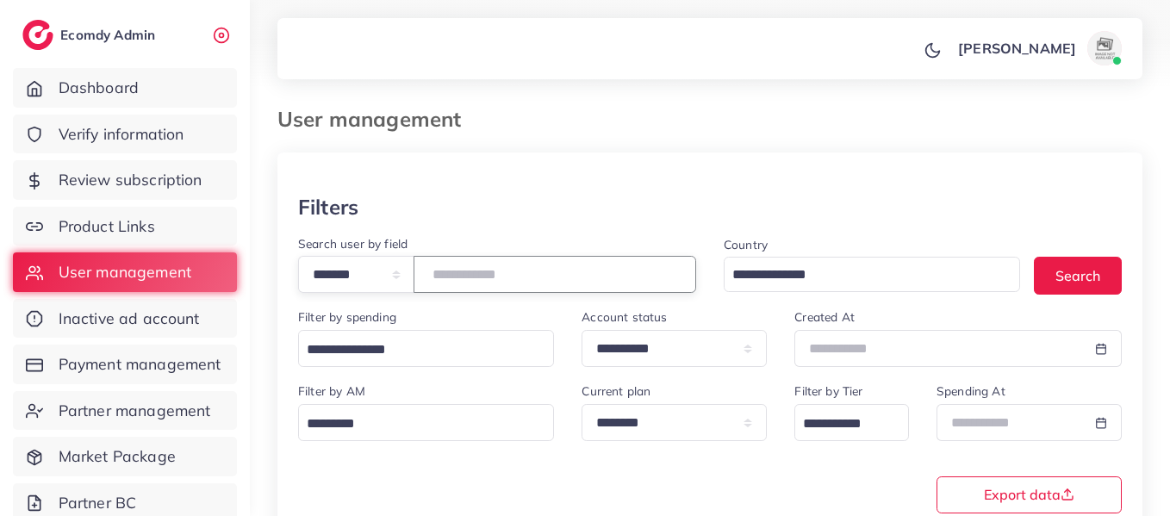
click at [486, 274] on input "*******" at bounding box center [555, 274] width 283 height 37
paste input "number"
click at [527, 271] on input "*******" at bounding box center [555, 274] width 283 height 37
type input "*******"
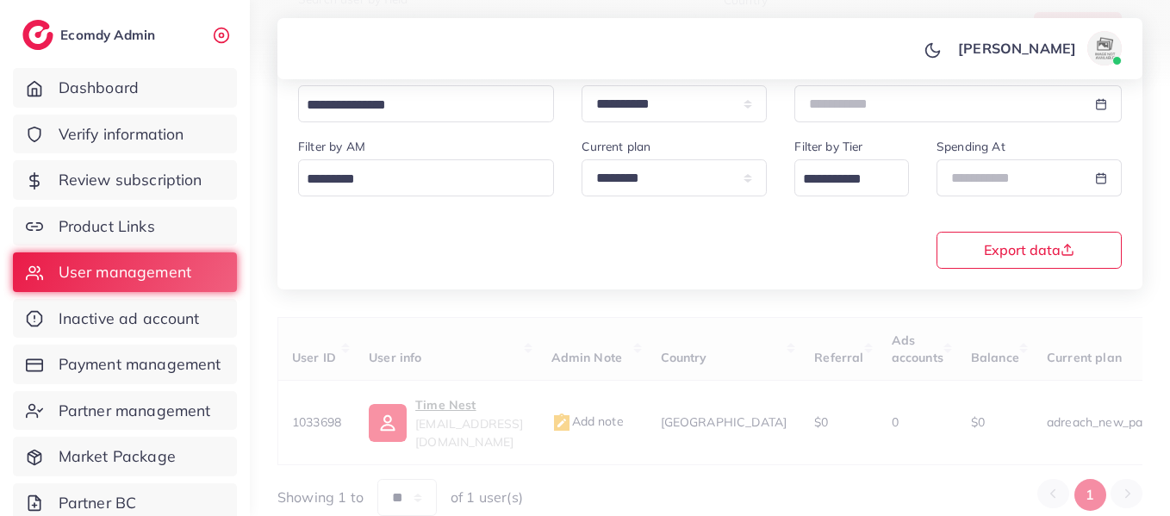
scroll to position [311, 0]
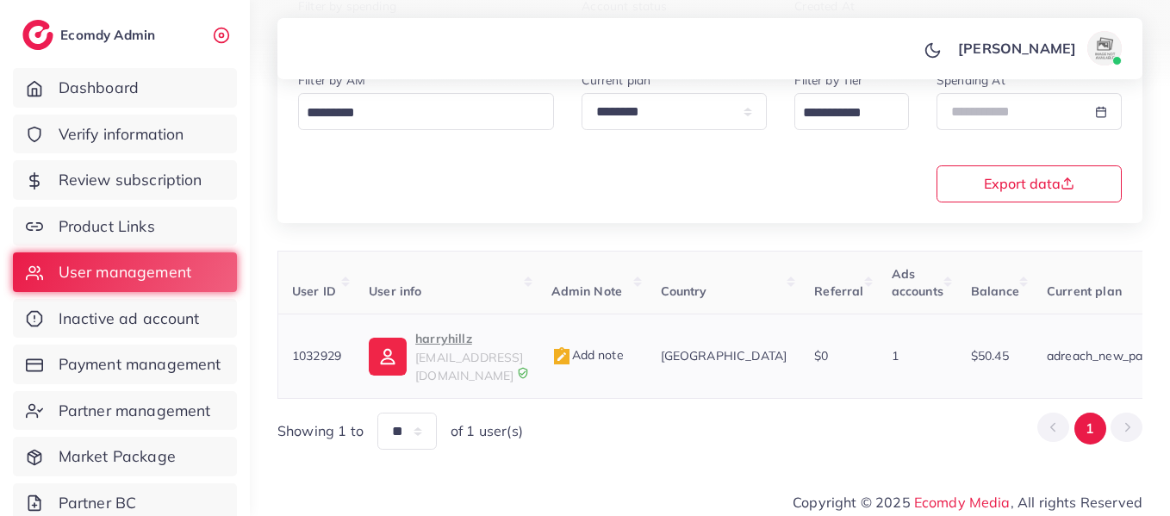
click at [448, 344] on p "harryhillz" at bounding box center [469, 338] width 108 height 21
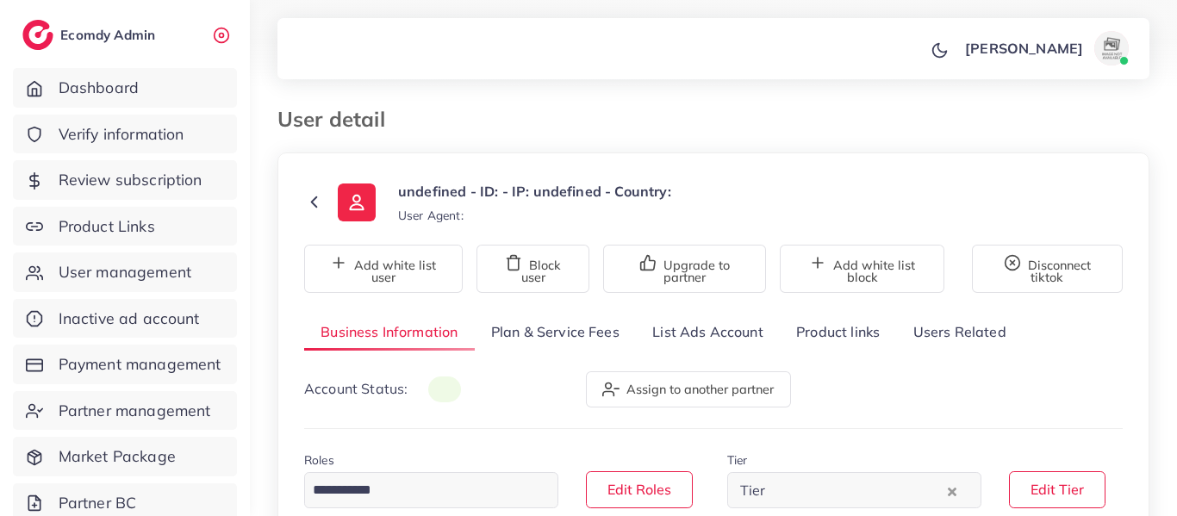
click at [853, 328] on link "Product links" at bounding box center [838, 332] width 116 height 37
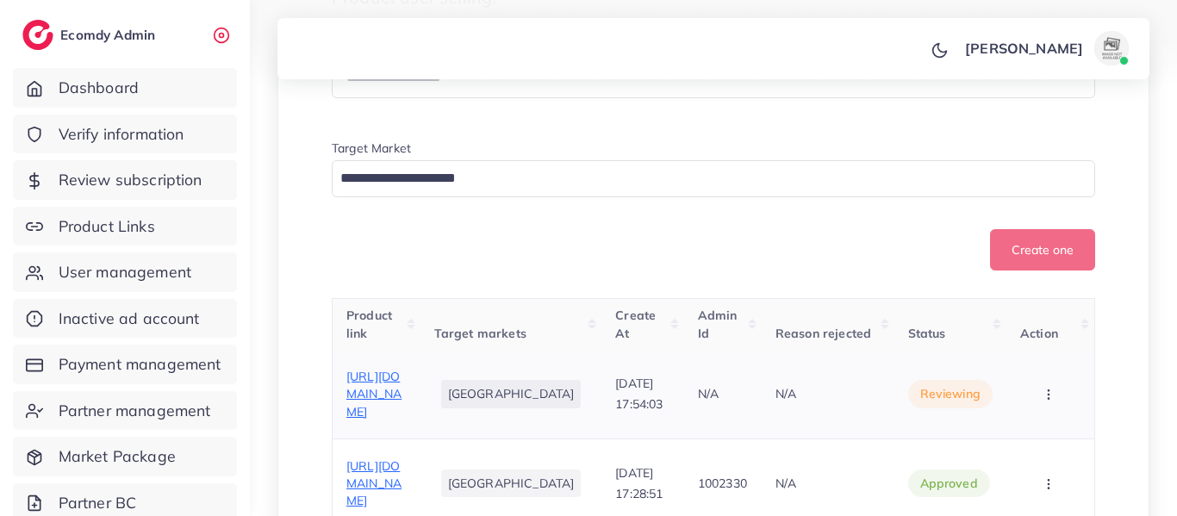
scroll to position [423, 0]
click at [387, 394] on span "[URL][DOMAIN_NAME]" at bounding box center [373, 393] width 55 height 51
drag, startPoint x: 340, startPoint y: 372, endPoint x: 376, endPoint y: 410, distance: 52.4
click at [376, 410] on td "[URL][DOMAIN_NAME]" at bounding box center [377, 393] width 88 height 89
copy span "[URL][DOMAIN_NAME]"
